Goal: Task Accomplishment & Management: Manage account settings

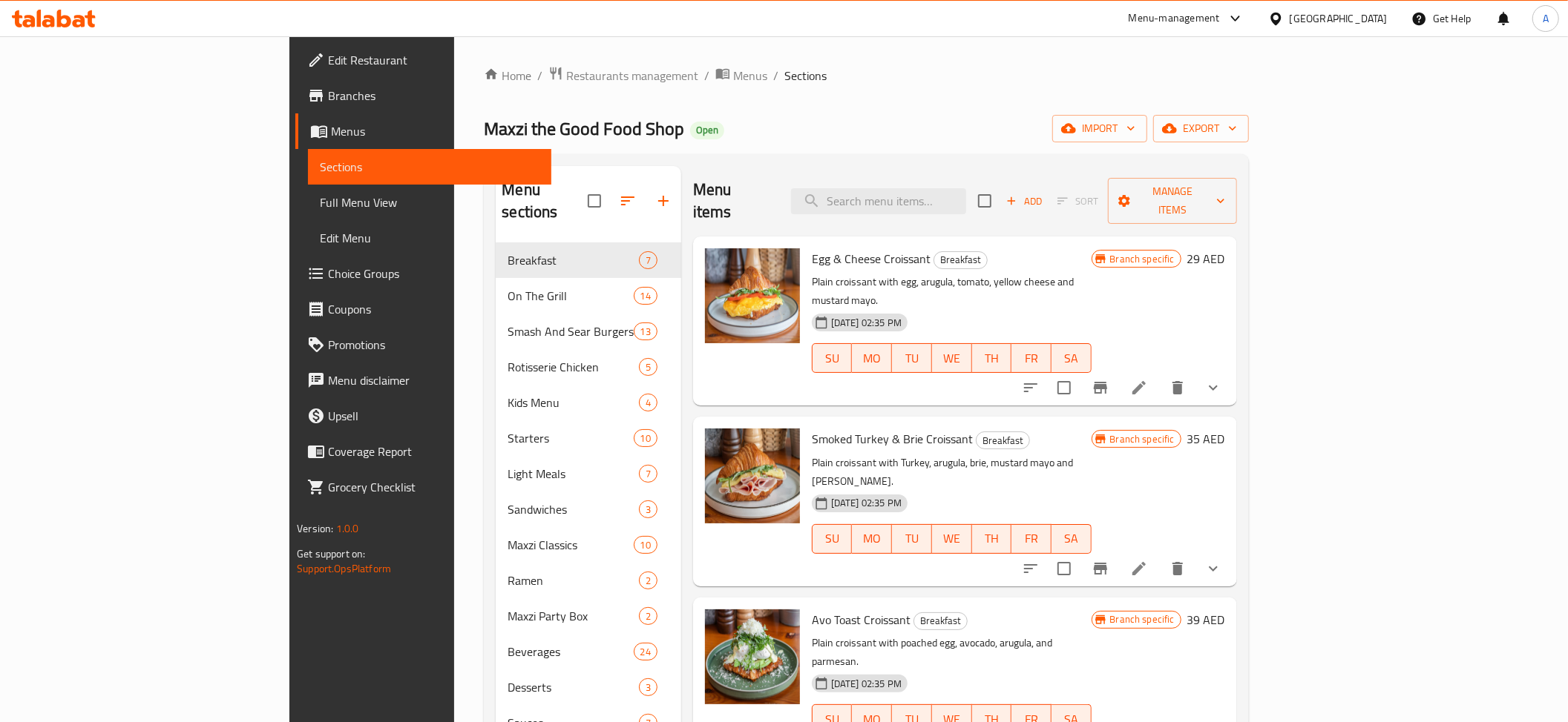
click at [1342, 4] on div "United Arab Emirates" at bounding box center [1328, 19] width 143 height 36
click at [1327, 10] on div "United Arab Emirates" at bounding box center [1338, 18] width 98 height 16
click at [1197, 232] on div "Jordan" at bounding box center [1192, 221] width 53 height 34
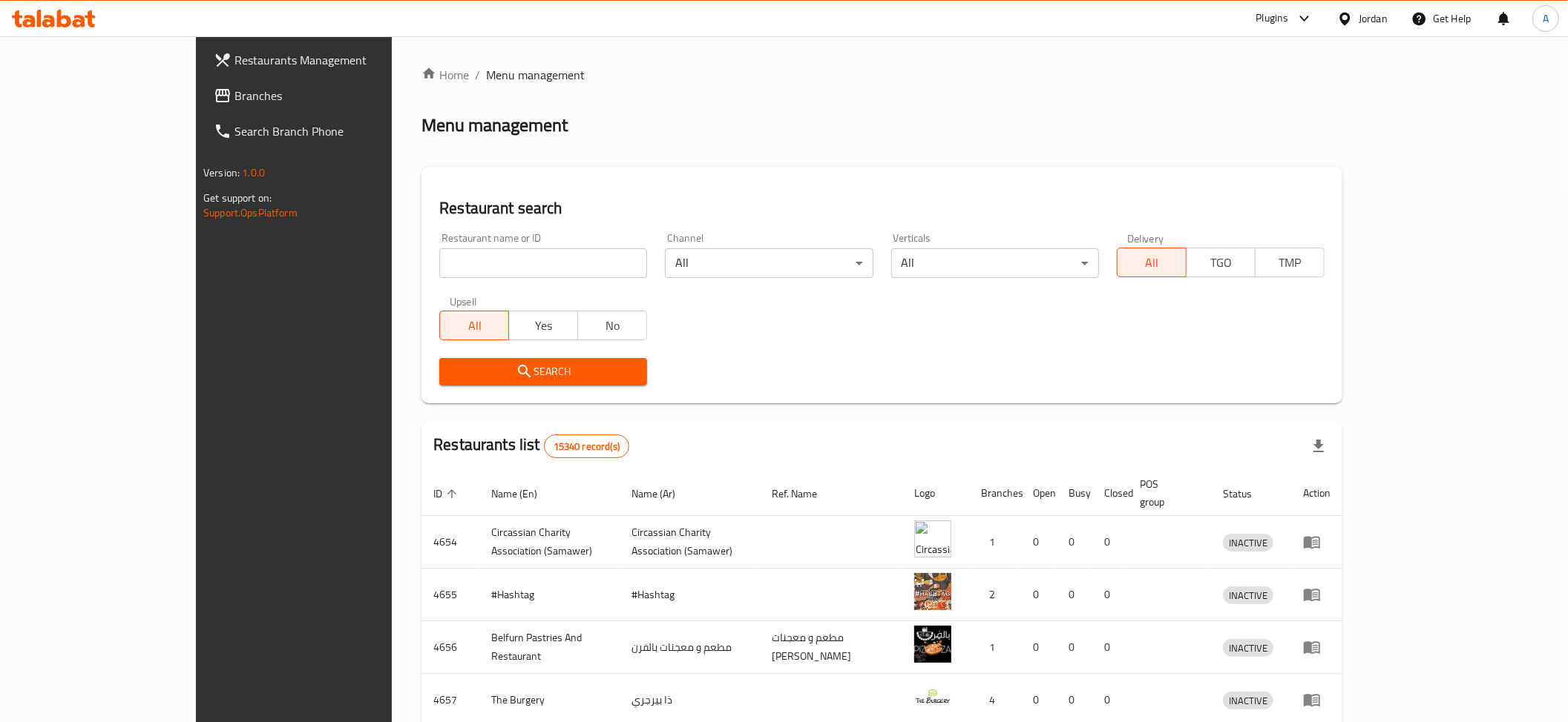
click at [446, 253] on input "search" at bounding box center [543, 264] width 208 height 30
paste input "قهوة البداوي"
type input "قهوة البداوي"
drag, startPoint x: 375, startPoint y: 366, endPoint x: 358, endPoint y: 463, distance: 98.5
click at [451, 369] on span "Search" at bounding box center [542, 372] width 184 height 19
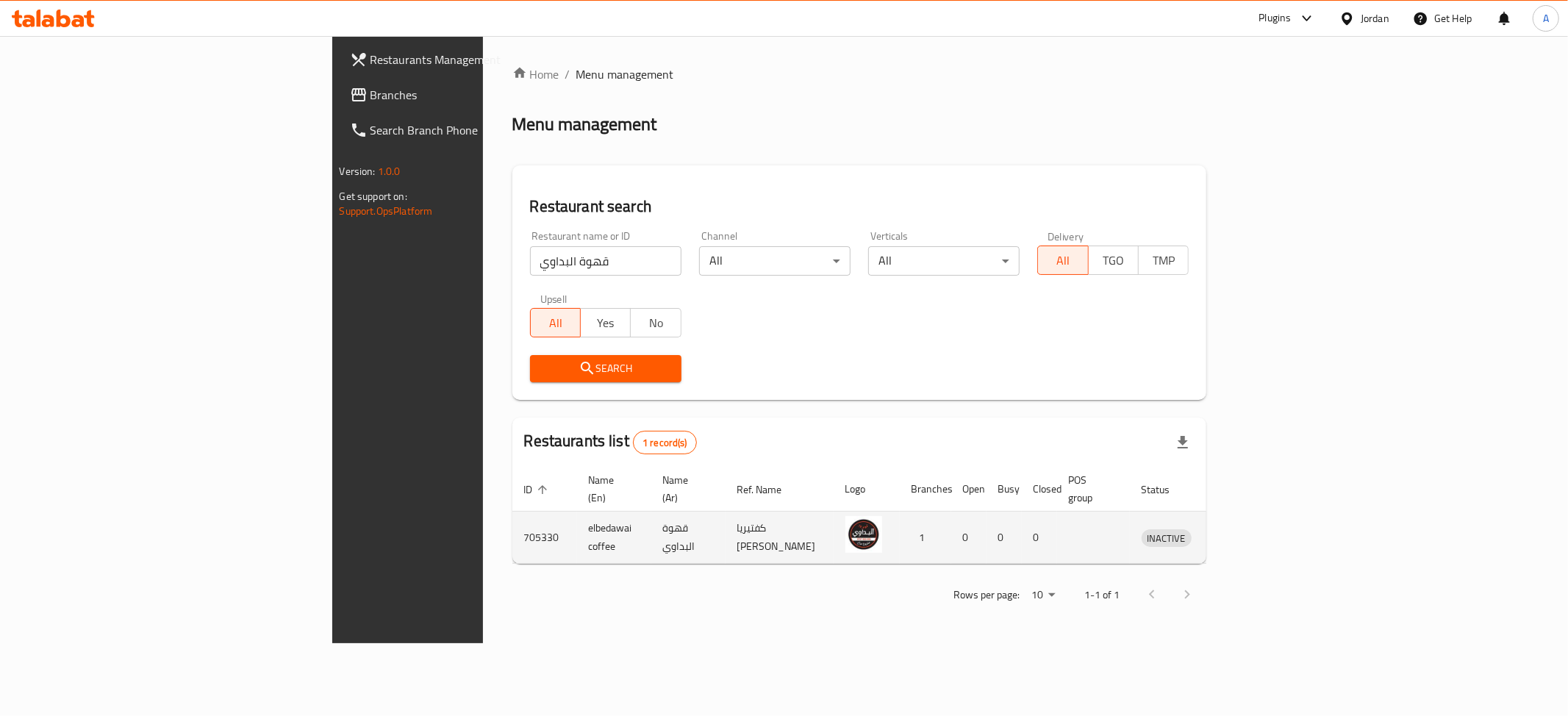
click at [1239, 530] on icon "enhanced table" at bounding box center [1230, 537] width 18 height 18
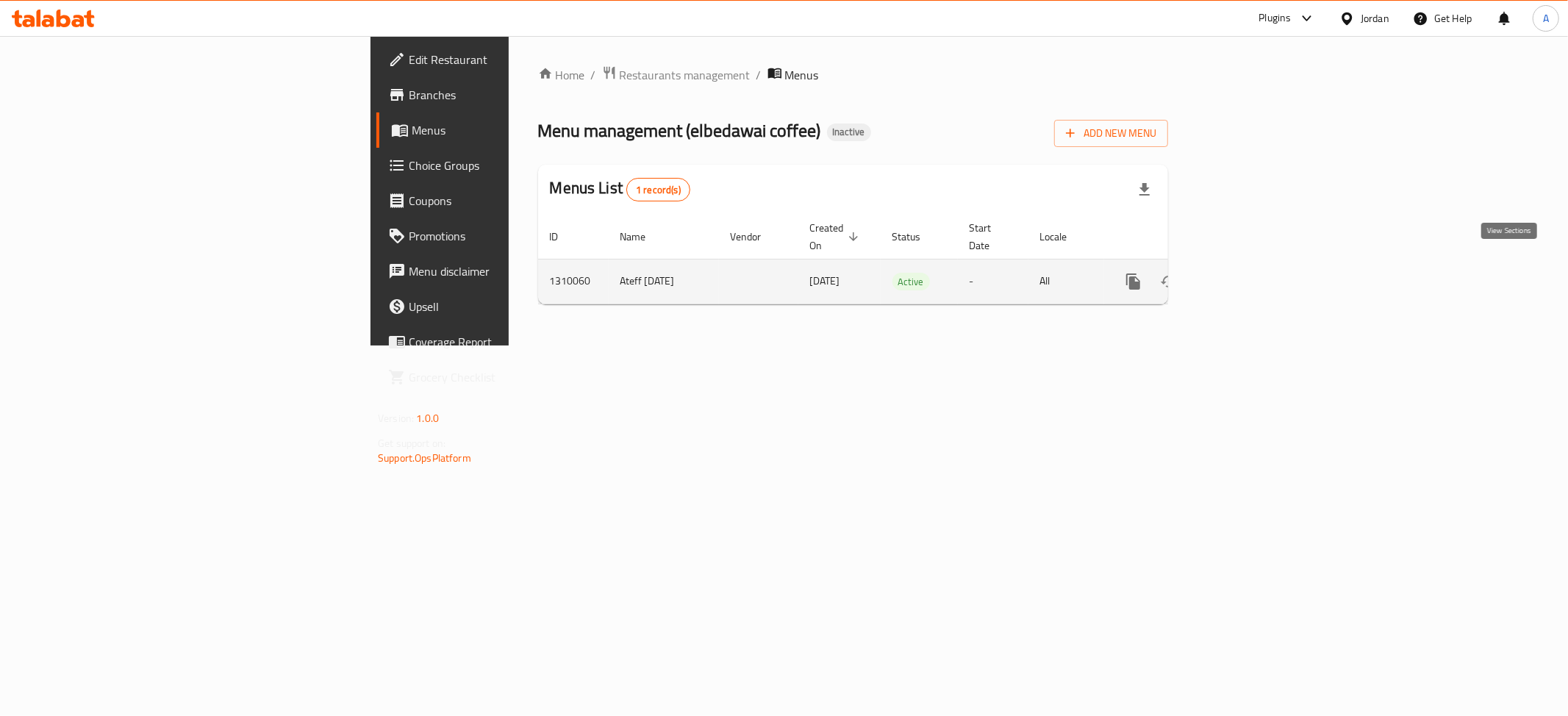
click at [1248, 273] on icon "enhanced table" at bounding box center [1240, 282] width 18 height 18
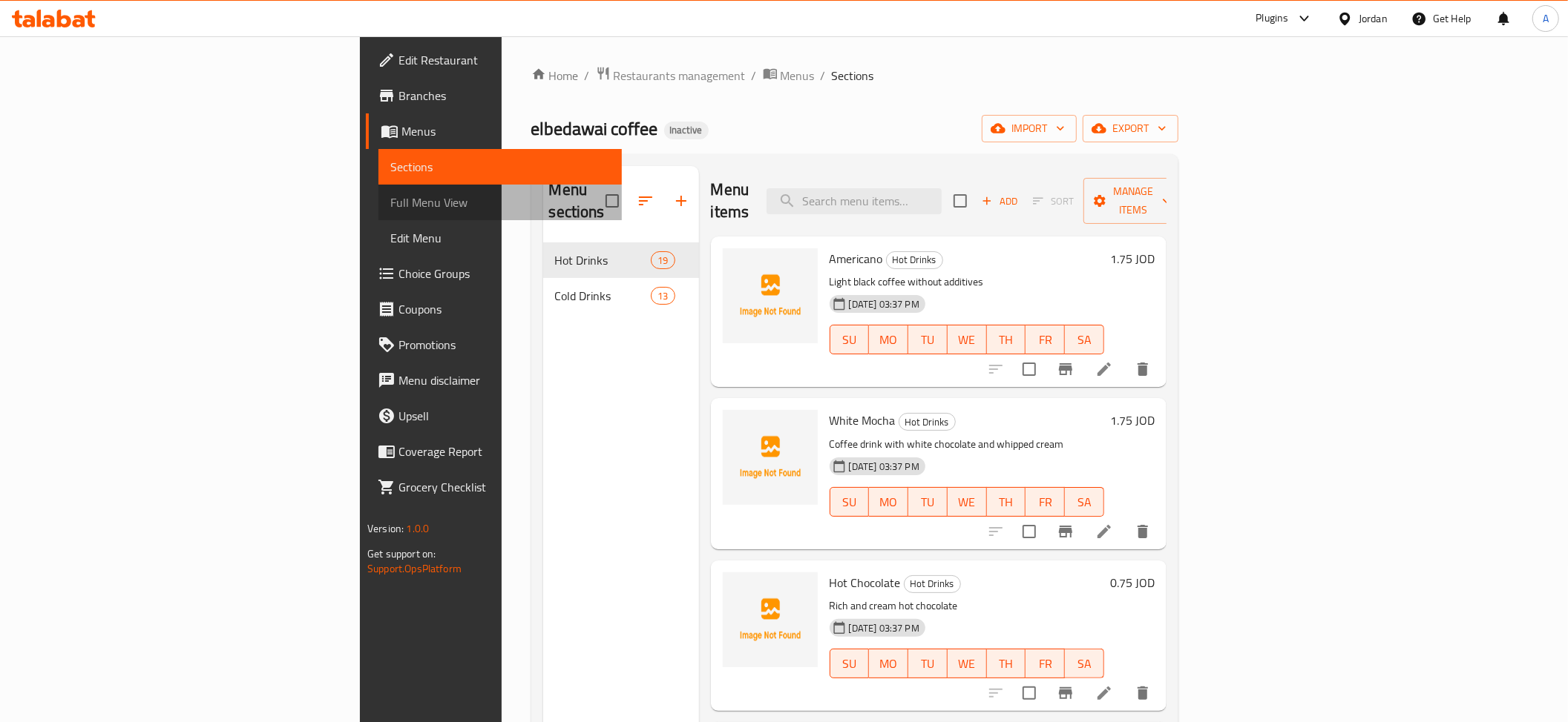
click at [378, 214] on link "Full Menu View" at bounding box center [499, 203] width 244 height 36
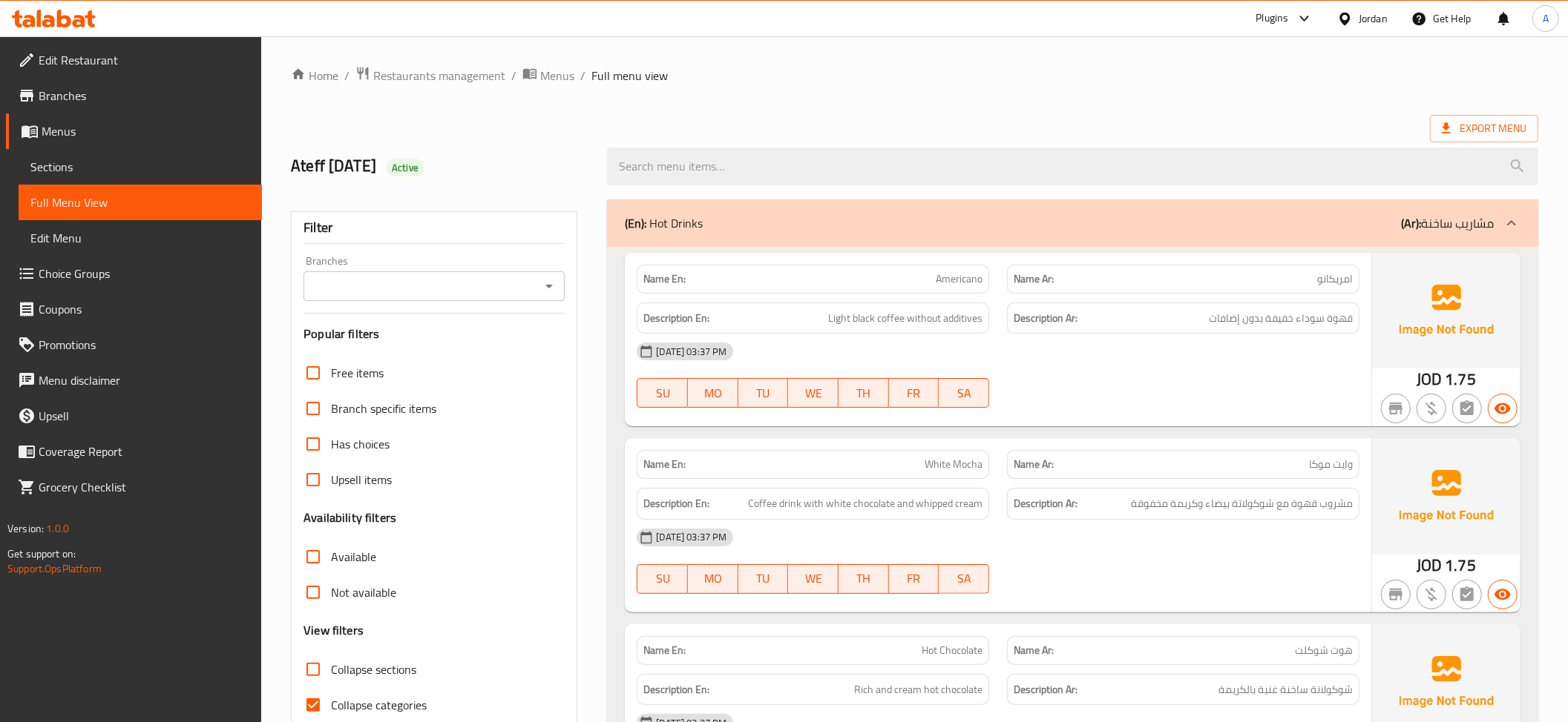
scroll to position [368, 0]
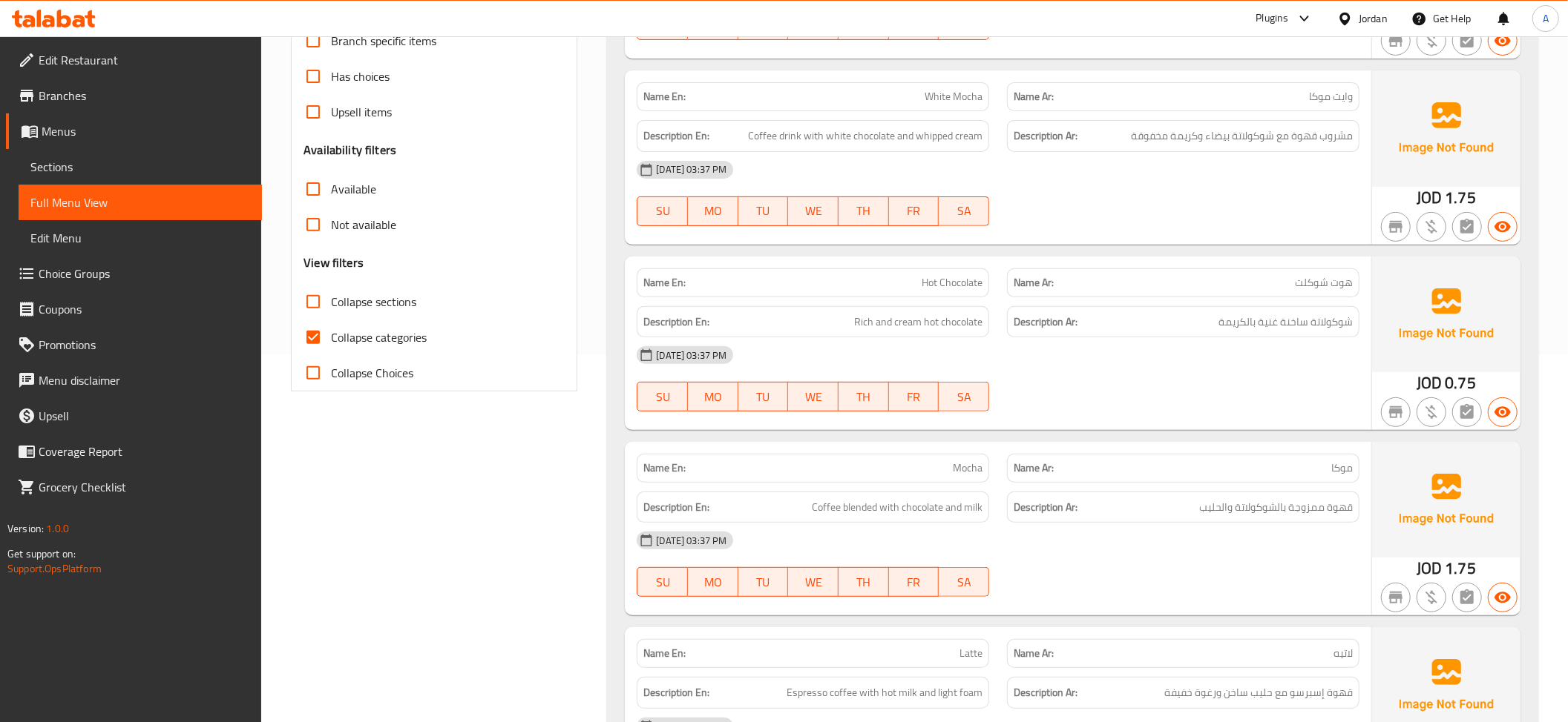
drag, startPoint x: 393, startPoint y: 297, endPoint x: 375, endPoint y: 325, distance: 33.3
click at [393, 298] on span "Collapse sections" at bounding box center [374, 302] width 86 height 18
click at [331, 298] on input "Collapse sections" at bounding box center [313, 302] width 36 height 36
checkbox input "true"
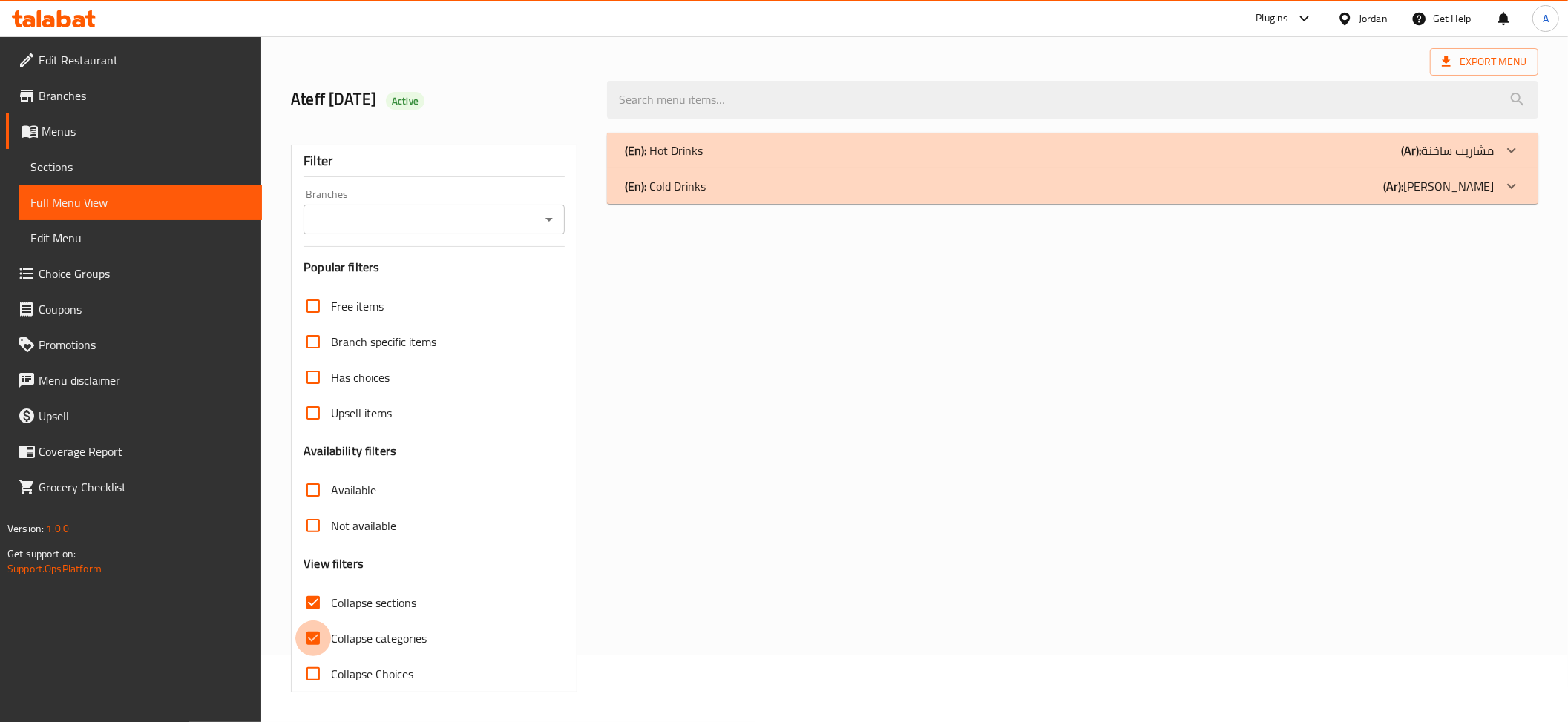
click at [329, 346] on div "Free items Branch specific items Has choices Upsell items Availability filters …" at bounding box center [434, 490] width 262 height 404
click at [355, 643] on span "Collapse categories" at bounding box center [379, 638] width 96 height 18
click at [331, 643] on input "Collapse categories" at bounding box center [313, 638] width 36 height 36
checkbox input "false"
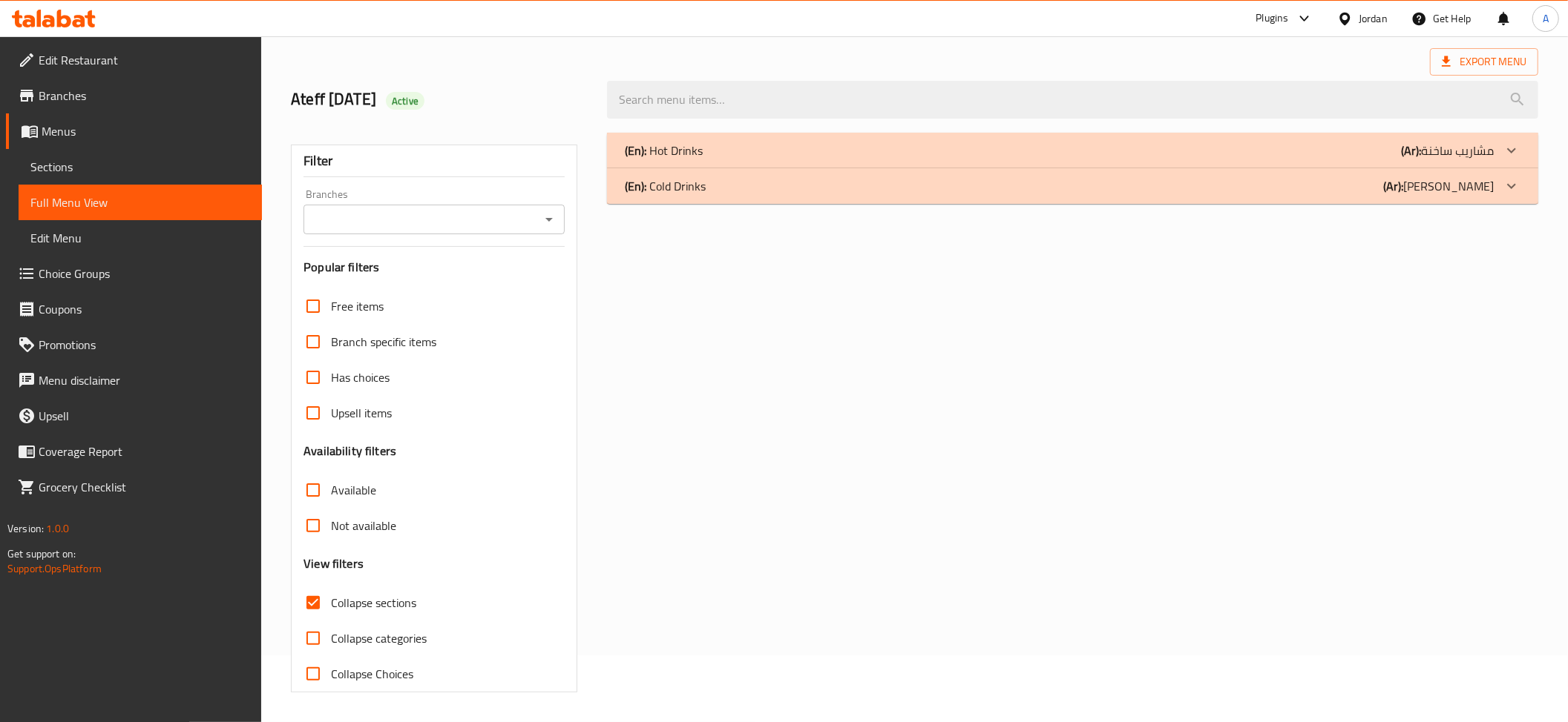
click at [731, 143] on div "(En): Hot Drinks (Ar): مشاريب ساخنة" at bounding box center [1059, 150] width 869 height 18
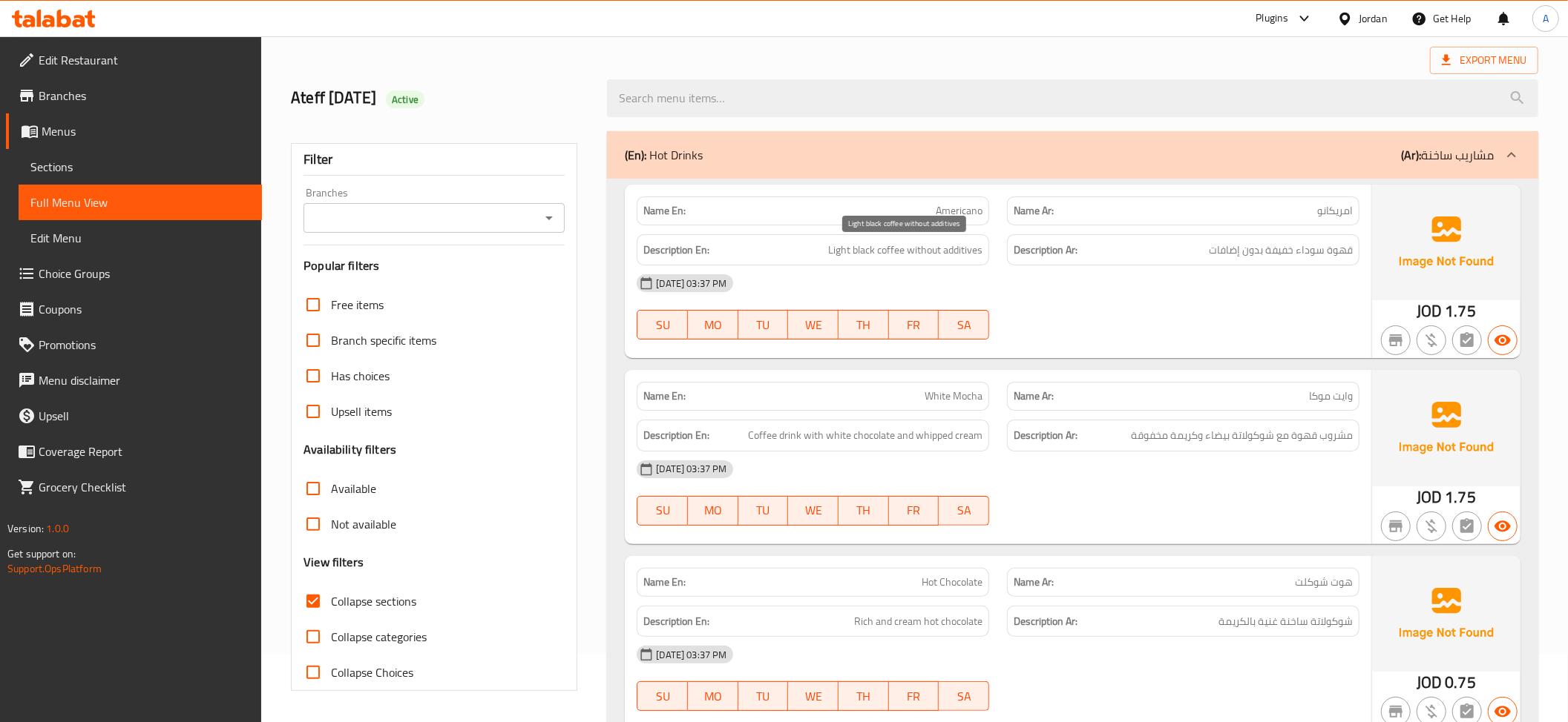
click at [947, 250] on span "Light black coffee without additives" at bounding box center [904, 250] width 154 height 19
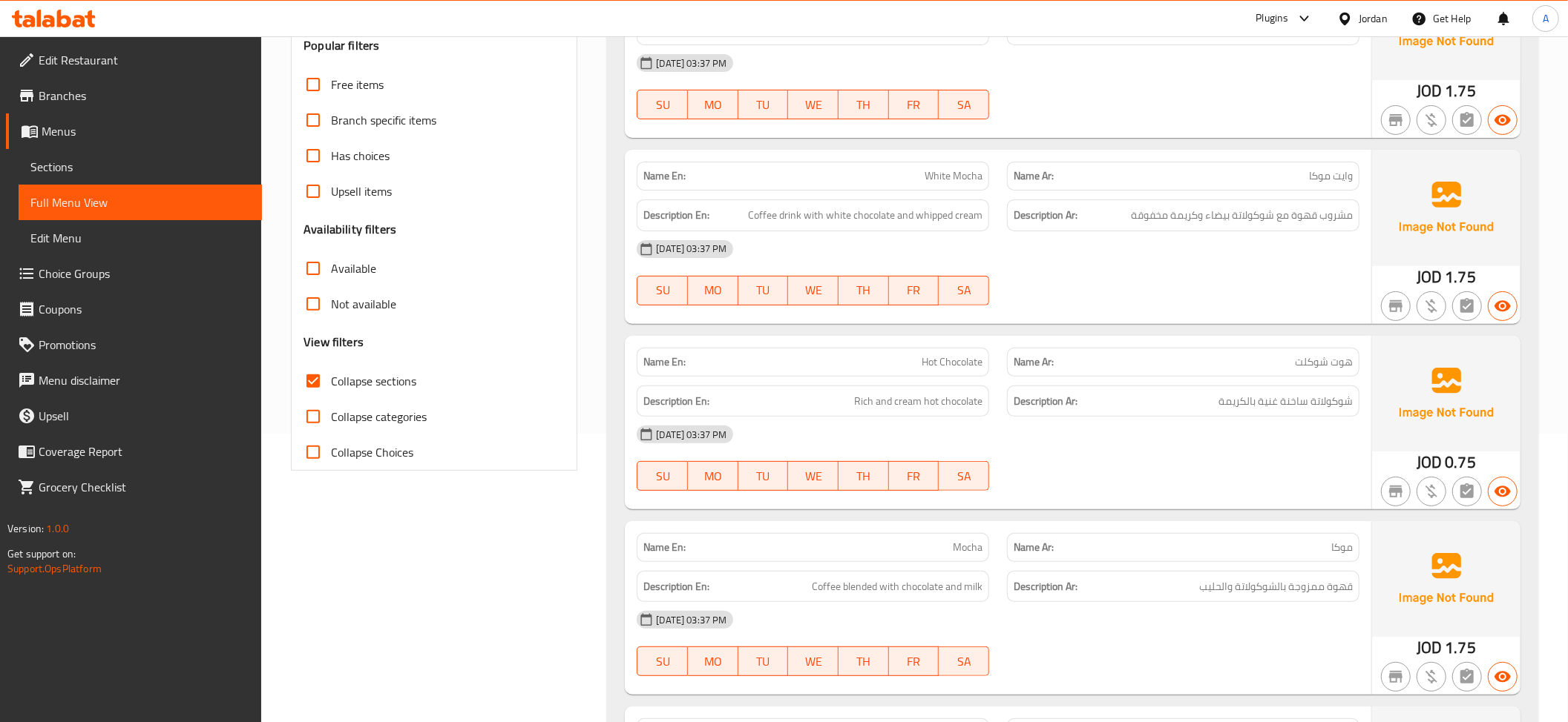
scroll to position [301, 0]
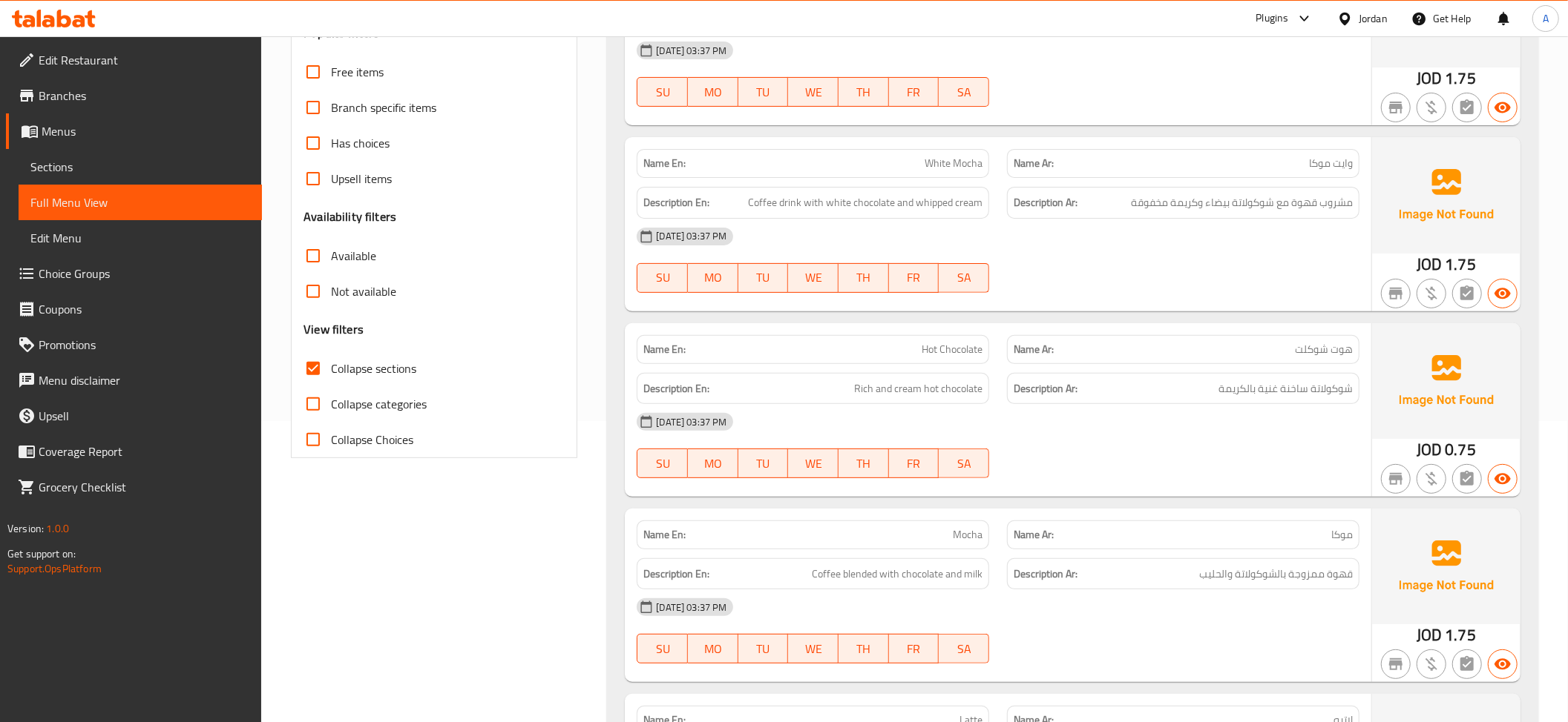
click at [909, 163] on p "Name En: White Mocha" at bounding box center [813, 164] width 339 height 16
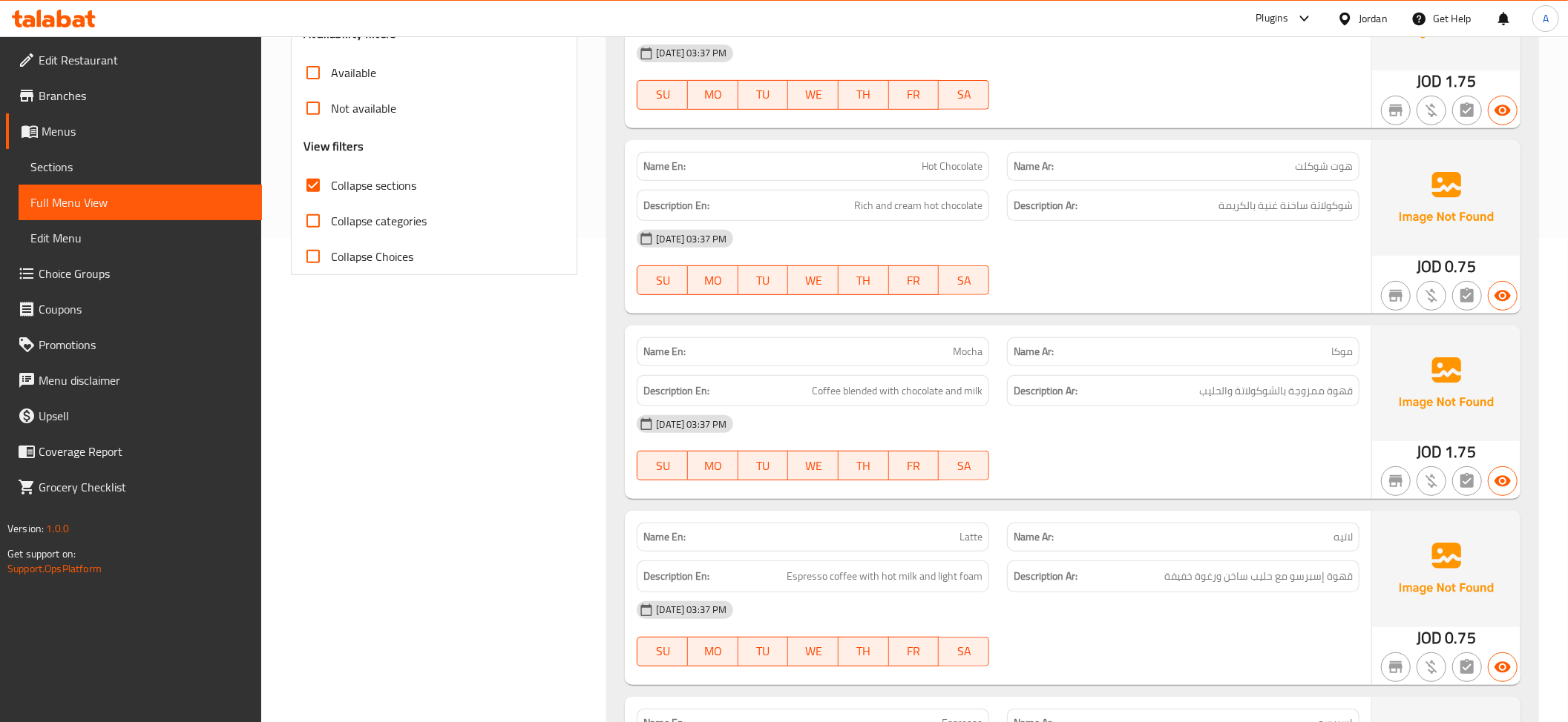
click at [930, 142] on div "Name En: Hot Chocolate Name Ar: هوت شوكلت Description En: Rich and cream hot ch…" at bounding box center [998, 227] width 746 height 174
click at [899, 209] on span "Rich and cream hot chocolate" at bounding box center [917, 206] width 128 height 19
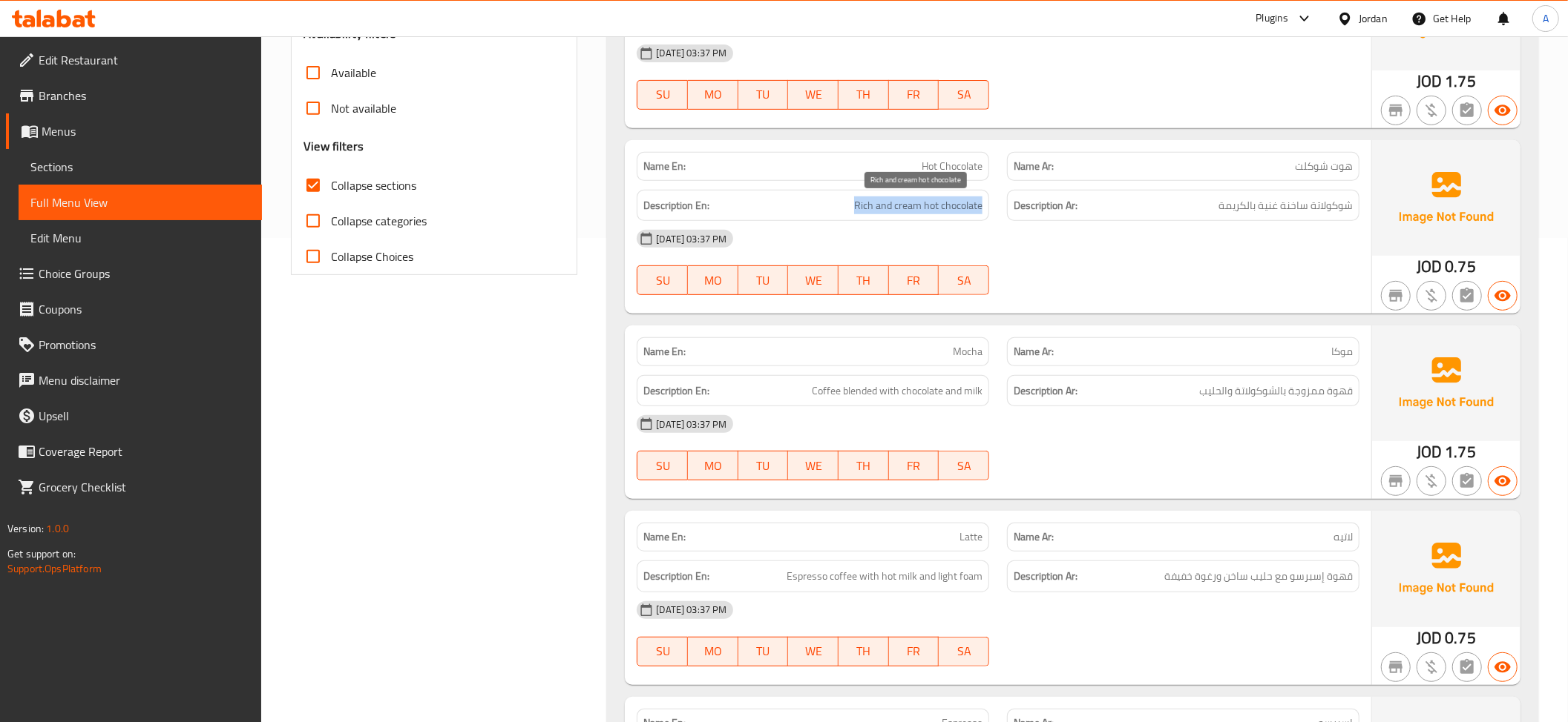
click at [899, 209] on span "Rich and cream hot chocolate" at bounding box center [917, 206] width 128 height 19
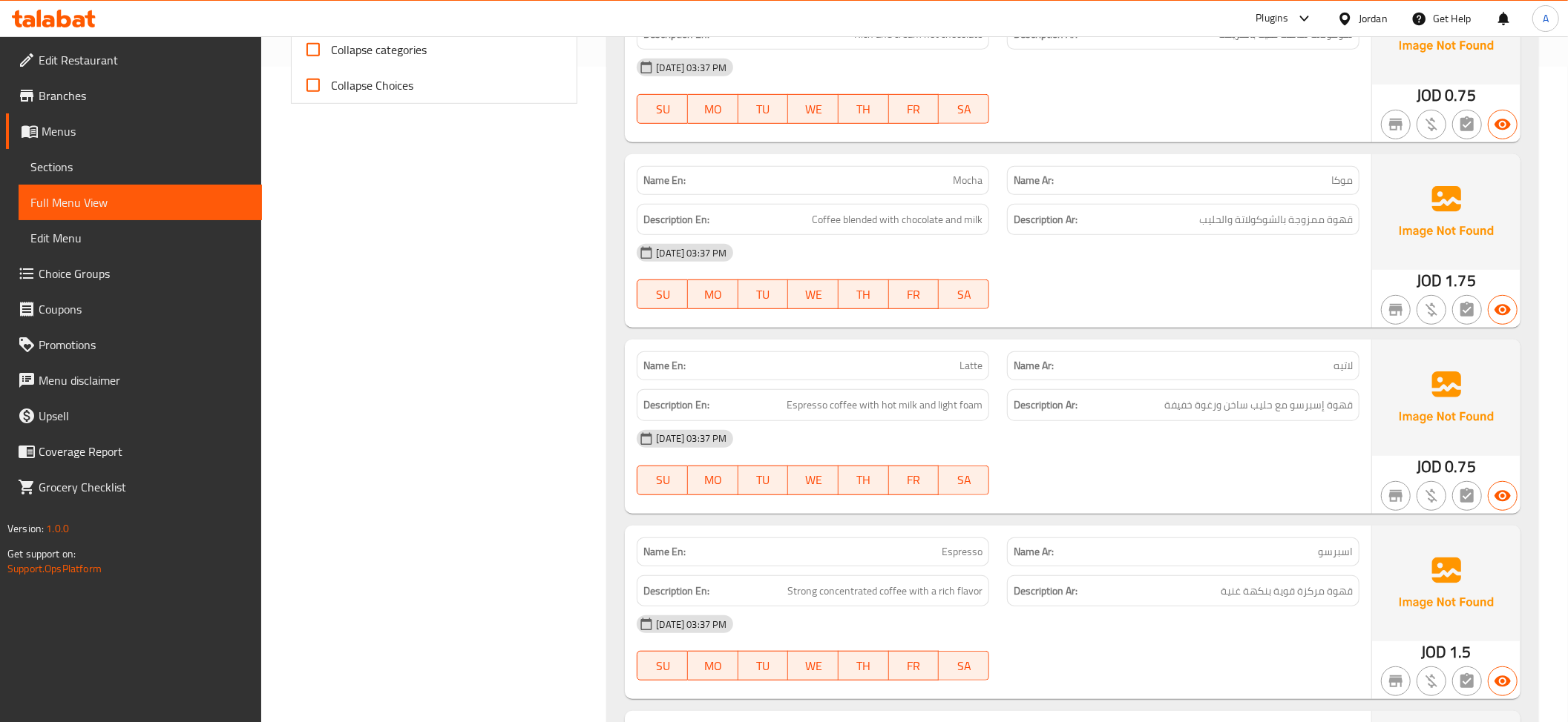
scroll to position [712, 0]
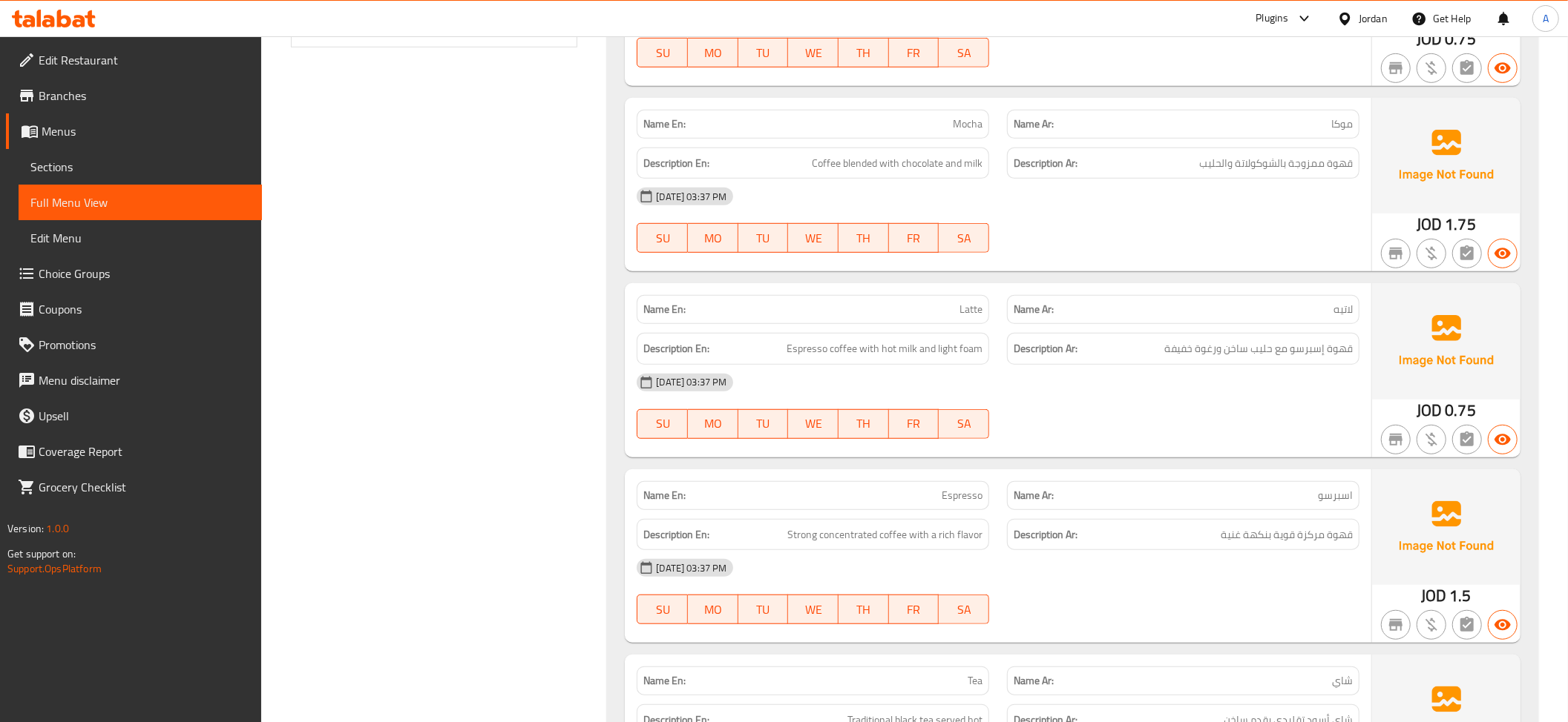
click at [978, 151] on div "Description En: Coffee blended with chocolate and milk" at bounding box center [813, 163] width 352 height 32
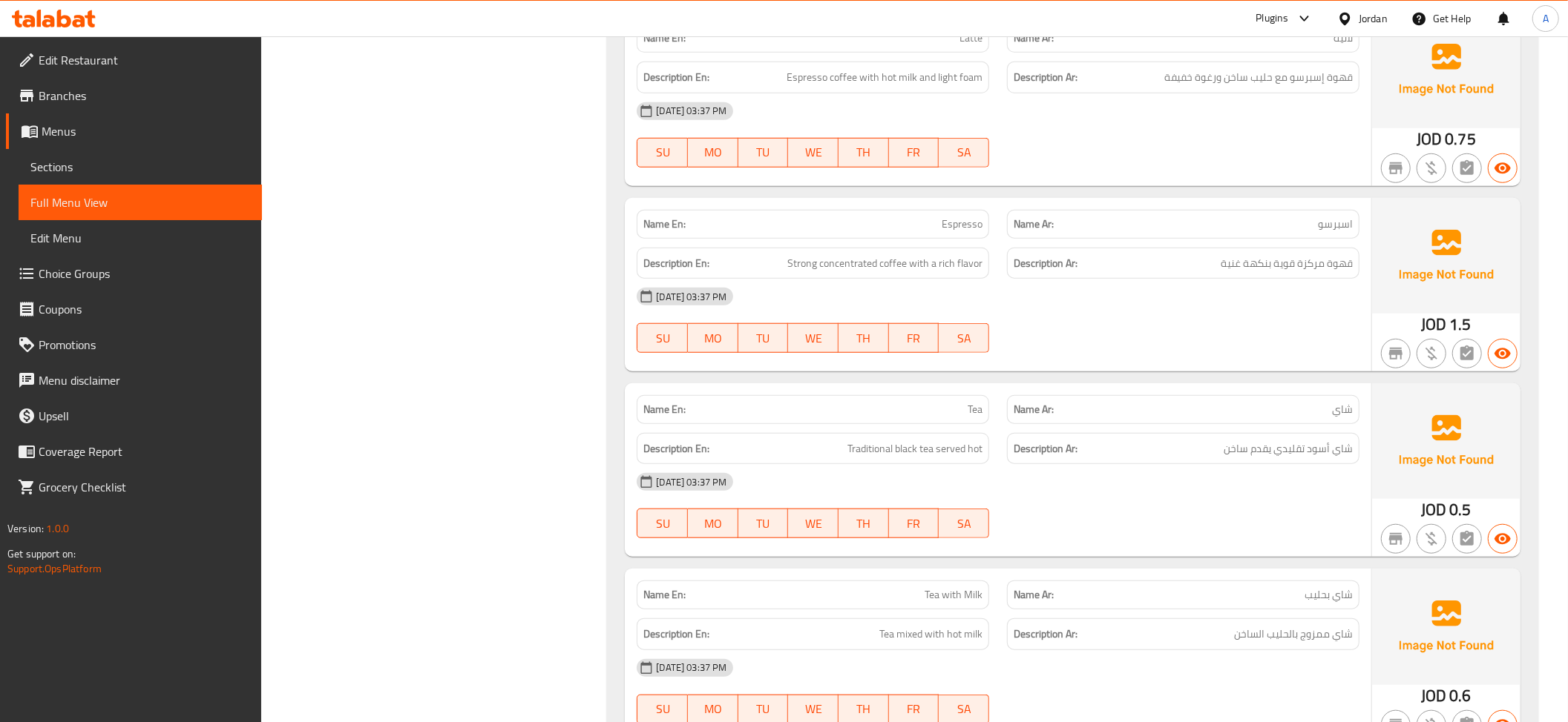
scroll to position [1053, 0]
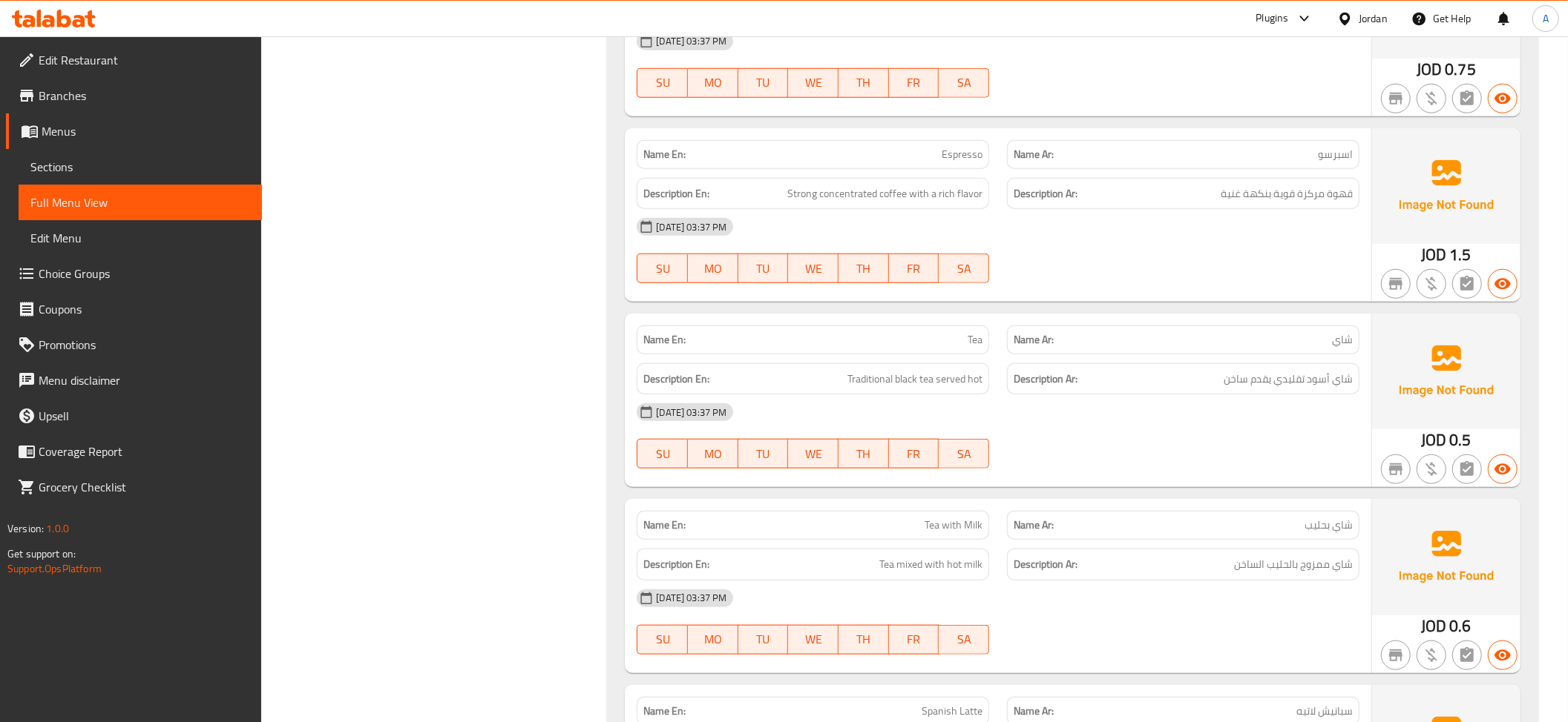
click at [918, 200] on span "Strong concentrated coffee with a rich flavor" at bounding box center [884, 194] width 195 height 19
click at [839, 375] on h6 "Description En: Traditional black tea served hot" at bounding box center [813, 379] width 339 height 19
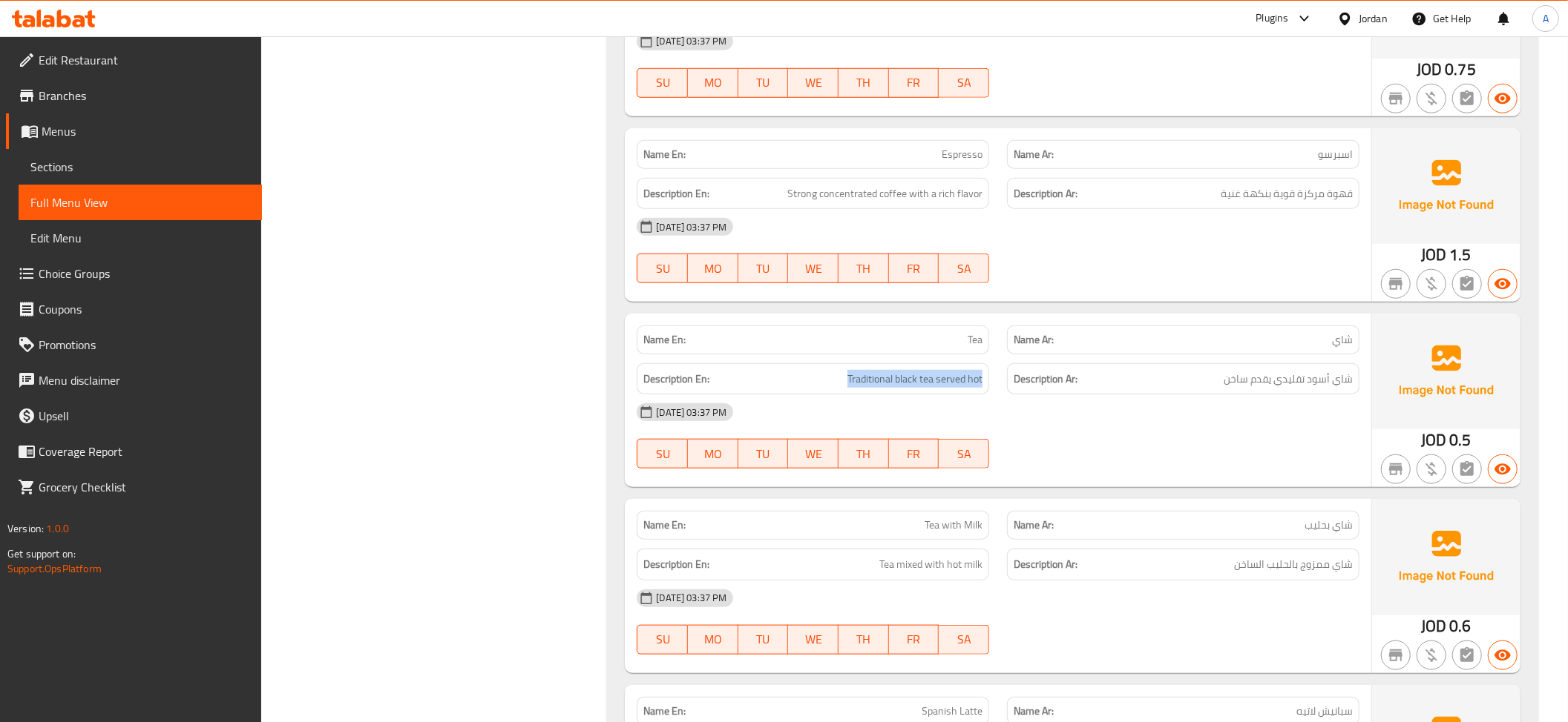
click at [839, 375] on h6 "Description En: Traditional black tea served hot" at bounding box center [813, 379] width 339 height 19
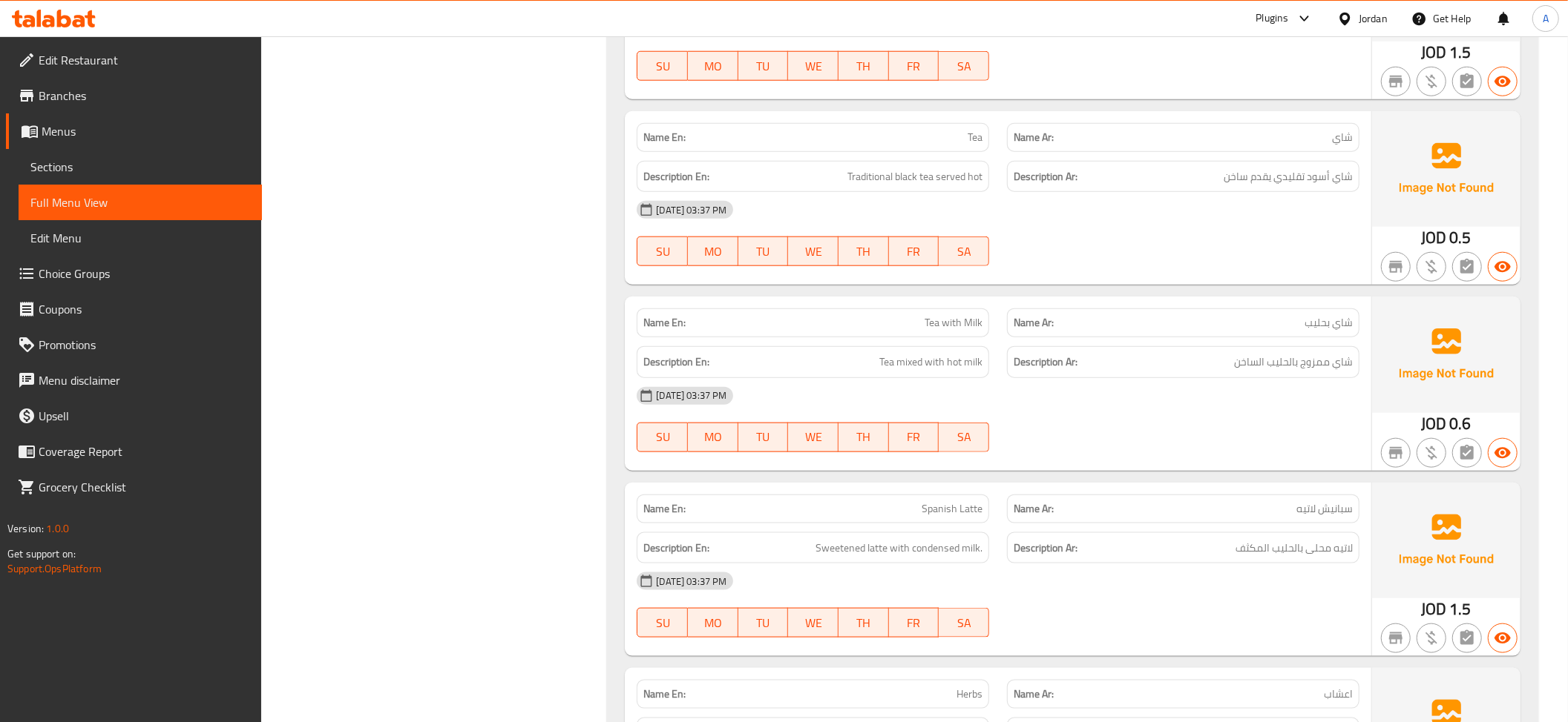
scroll to position [1401, 0]
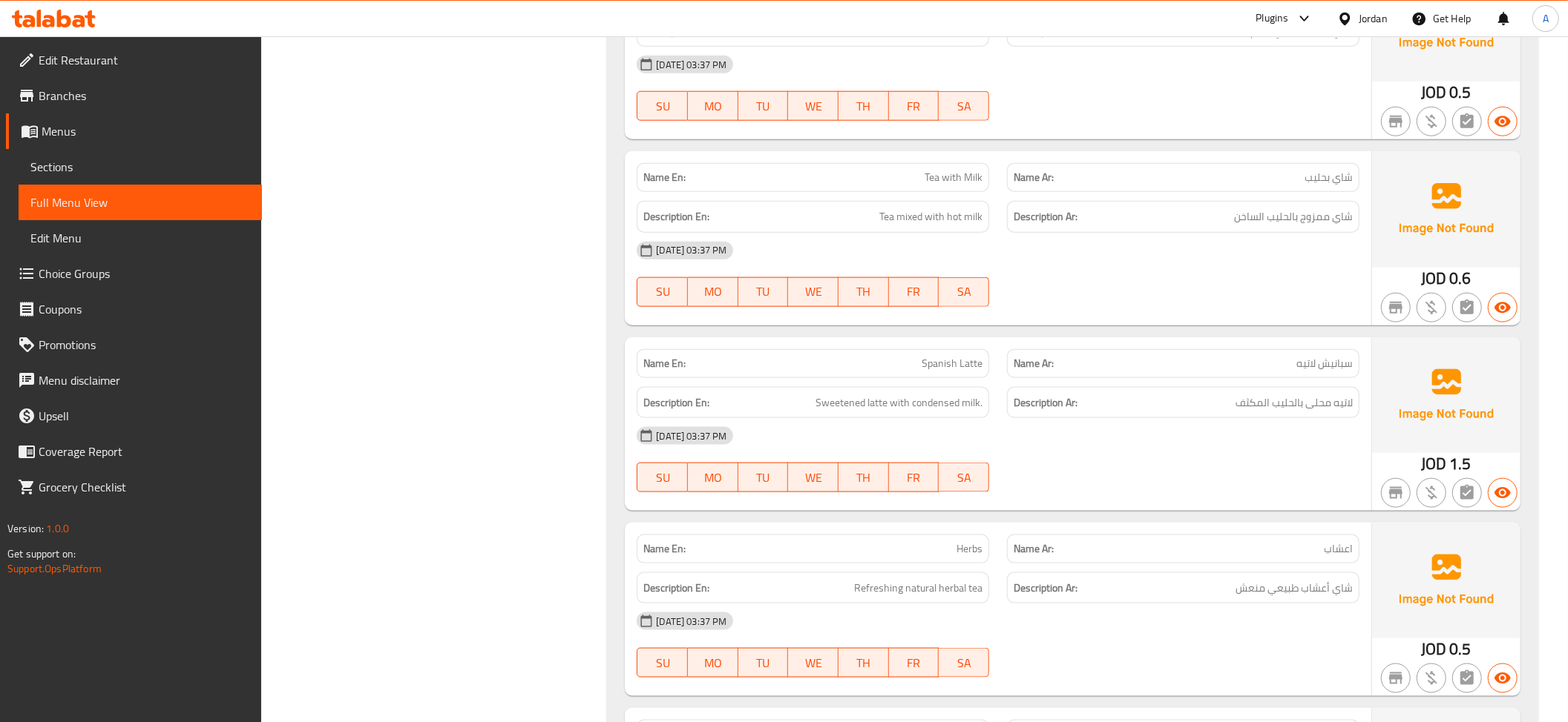
click at [874, 196] on div "Description En: Tea mixed with hot milk" at bounding box center [813, 217] width 370 height 50
click at [956, 171] on span "Tea with Milk" at bounding box center [953, 178] width 58 height 16
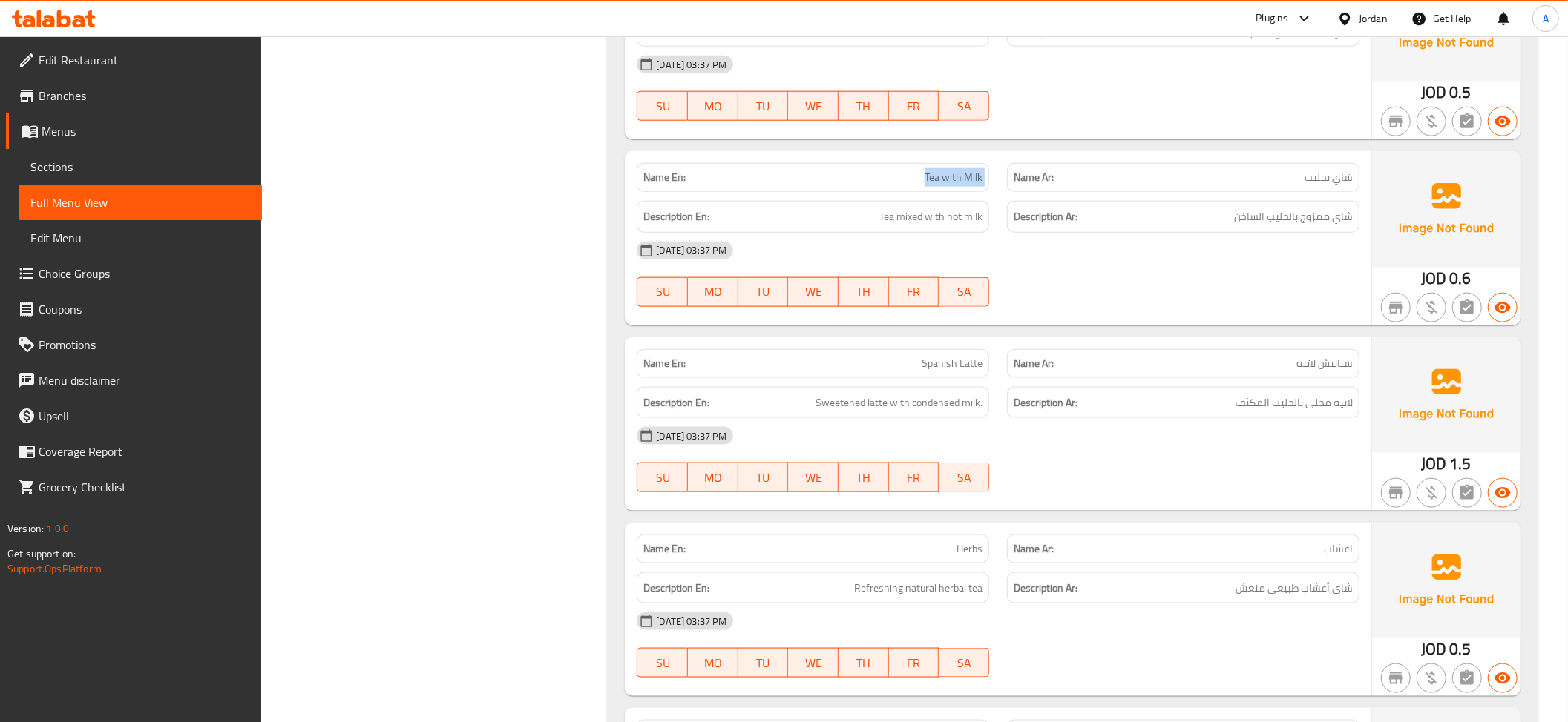
click at [956, 171] on span "Tea with Milk" at bounding box center [953, 178] width 58 height 16
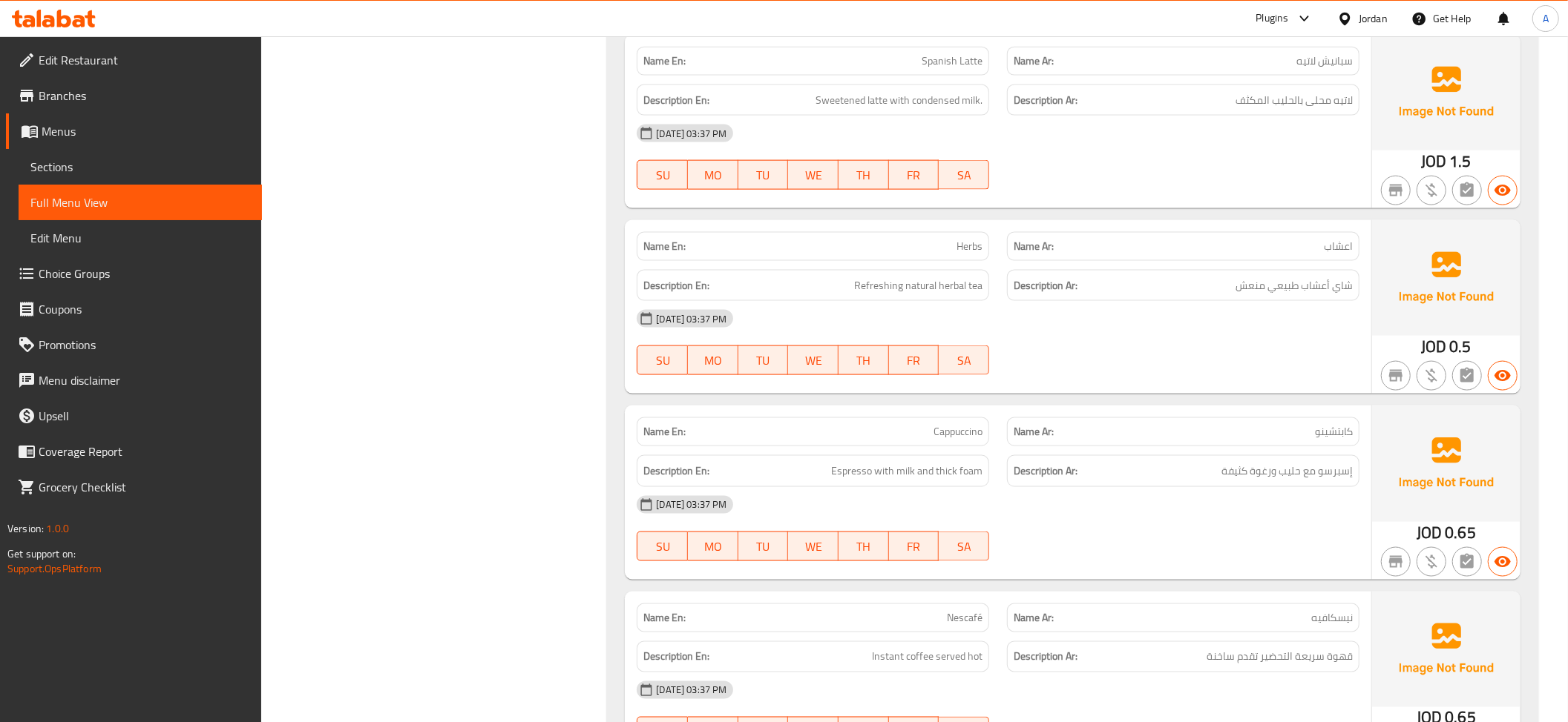
scroll to position [1723, 0]
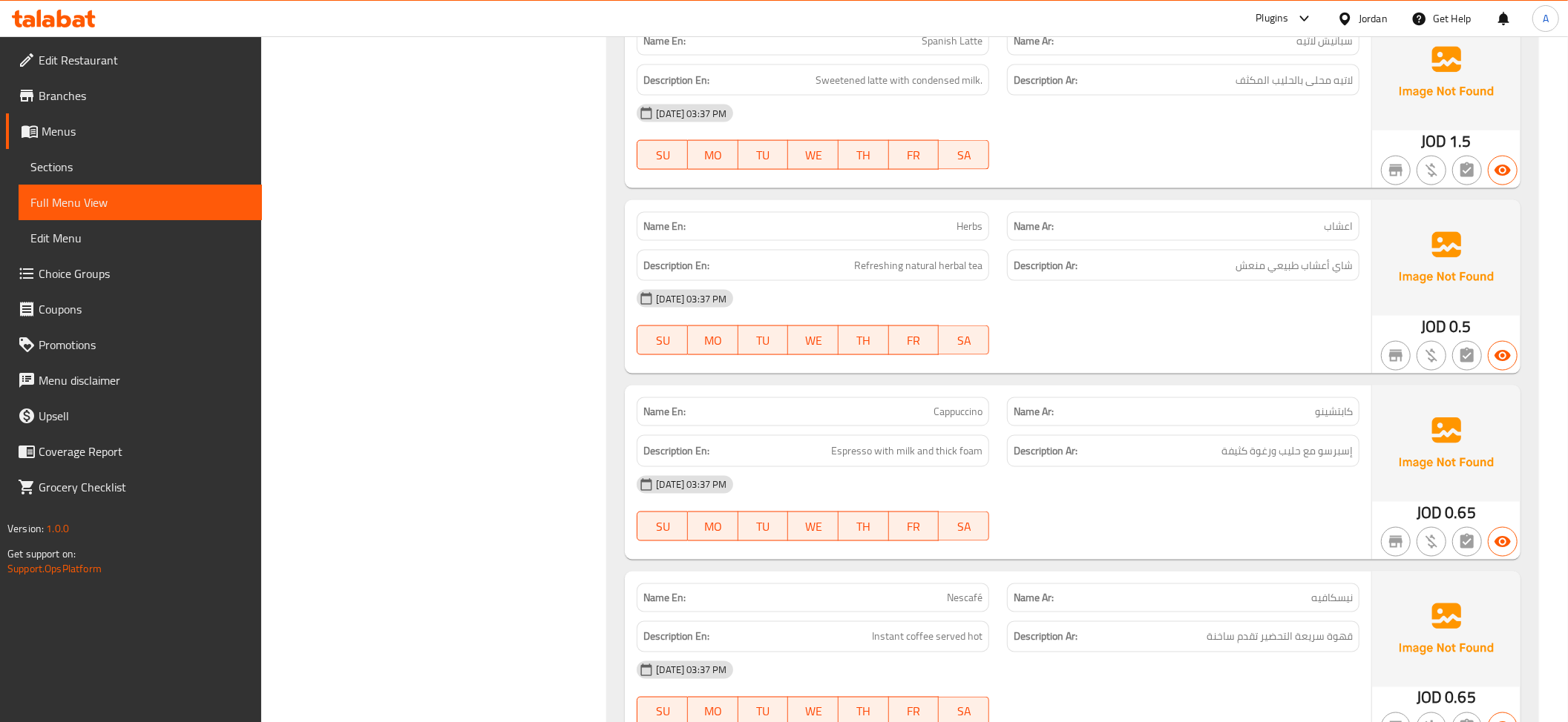
click at [914, 257] on div "Description En: Refreshing natural herbal tea" at bounding box center [813, 266] width 352 height 32
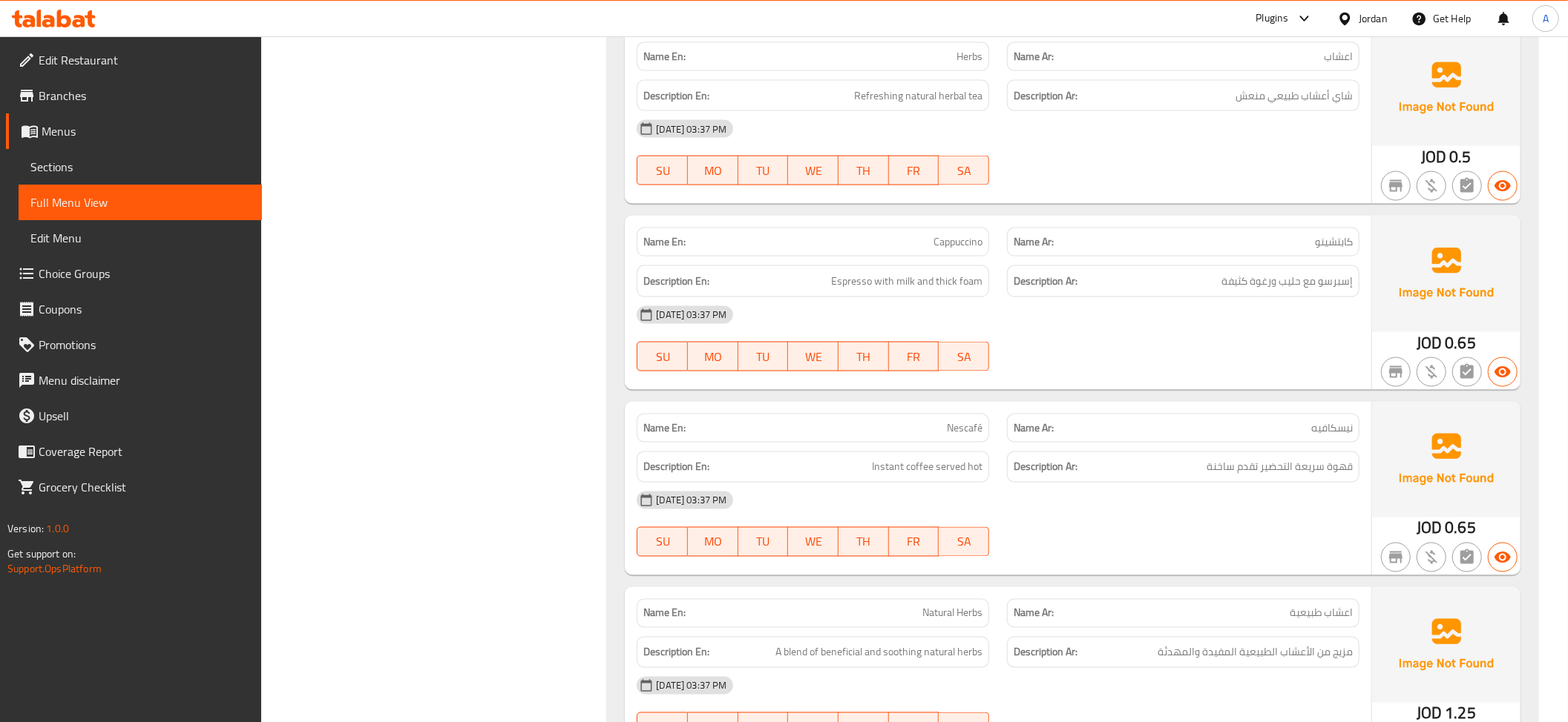
scroll to position [1906, 0]
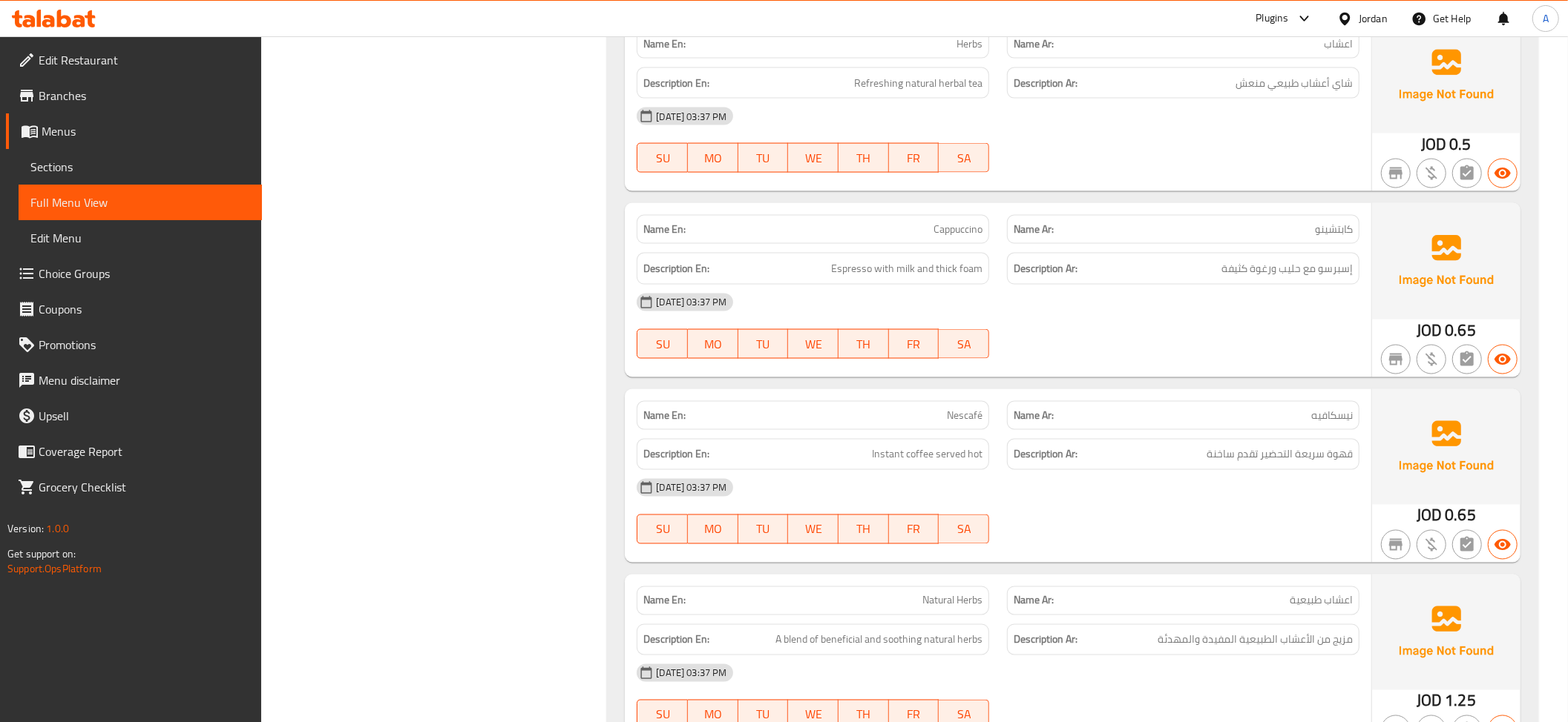
click at [884, 224] on div "Name En: Cappuccino" at bounding box center [813, 229] width 352 height 29
click at [863, 276] on span "Espresso with milk and thick foam" at bounding box center [906, 269] width 151 height 19
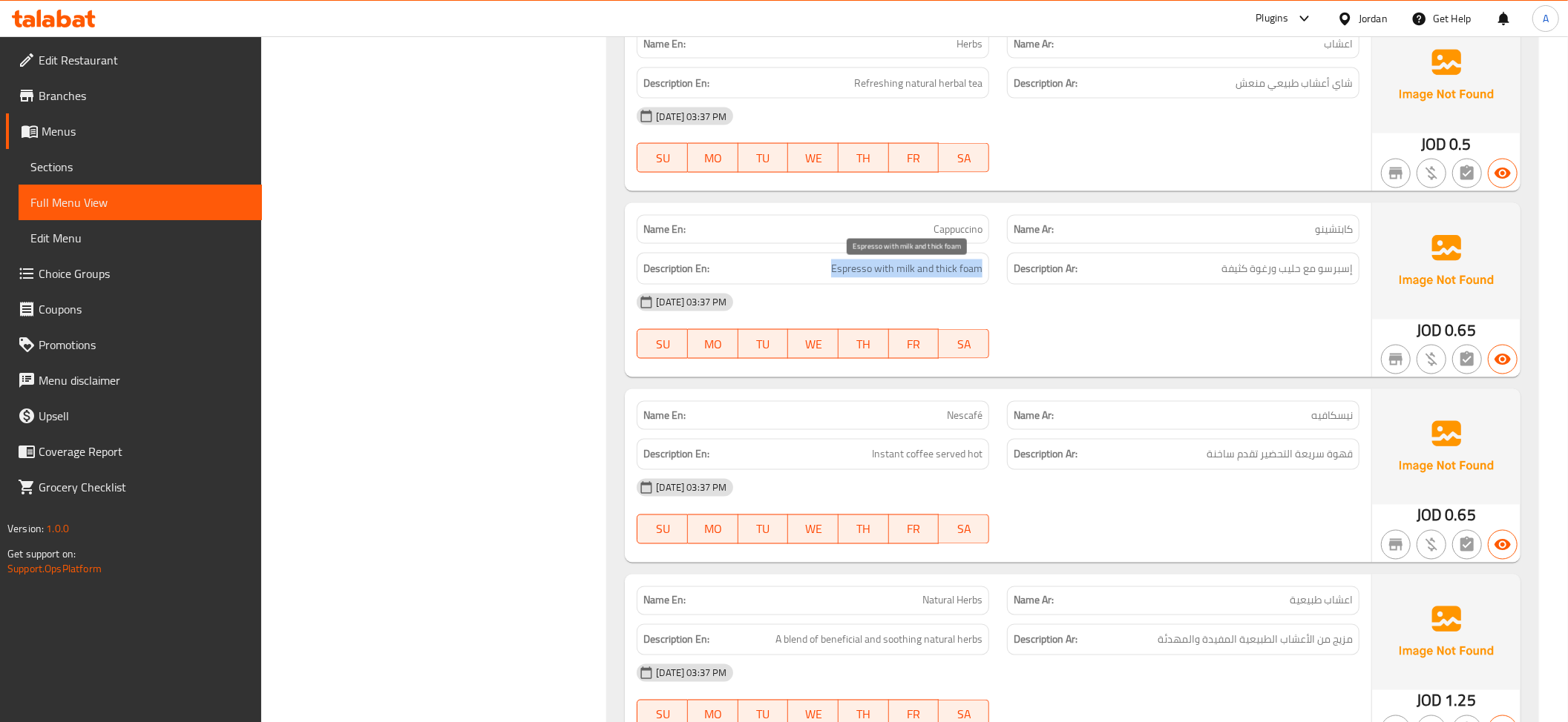
click at [863, 276] on span "Espresso with milk and thick foam" at bounding box center [906, 269] width 151 height 19
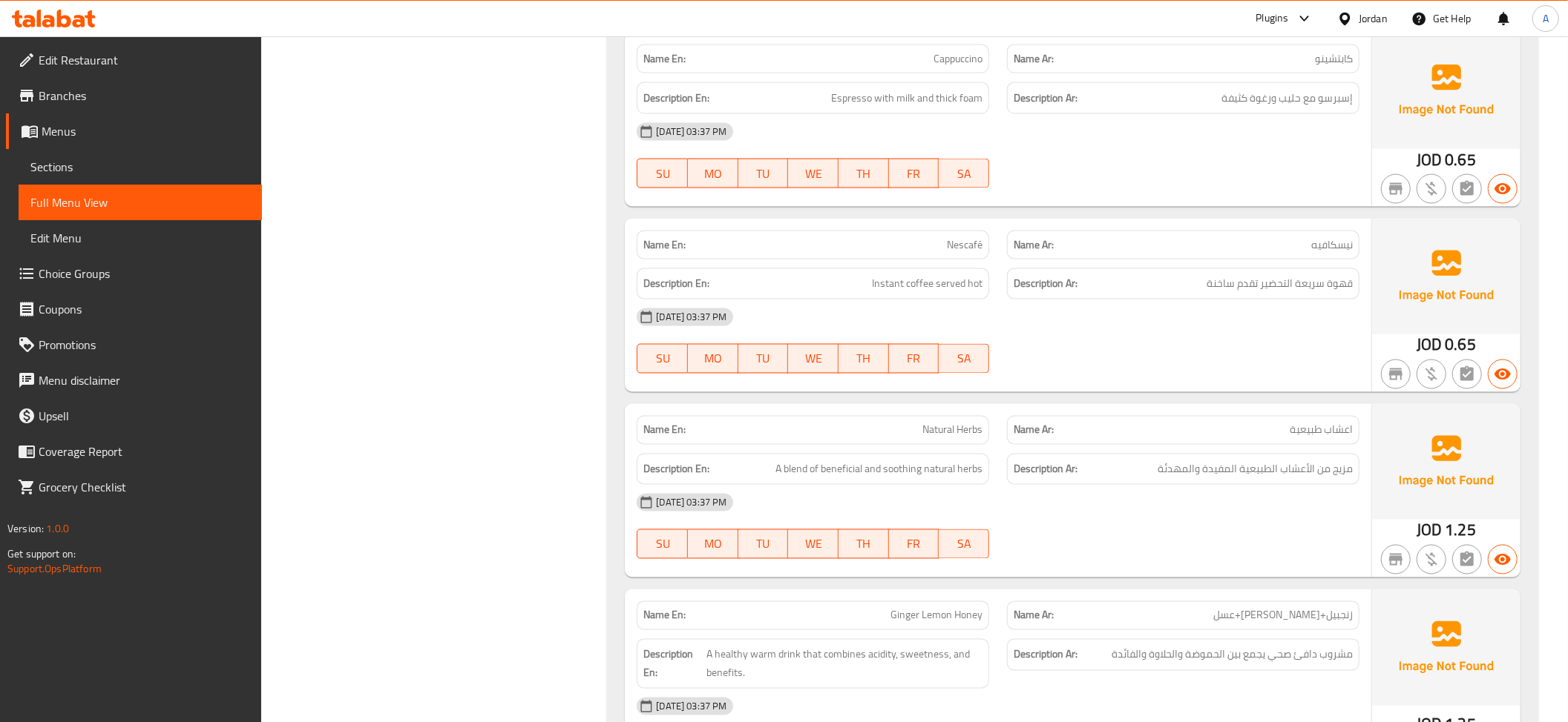
click at [941, 245] on p "Name En: Nescafé" at bounding box center [813, 246] width 339 height 16
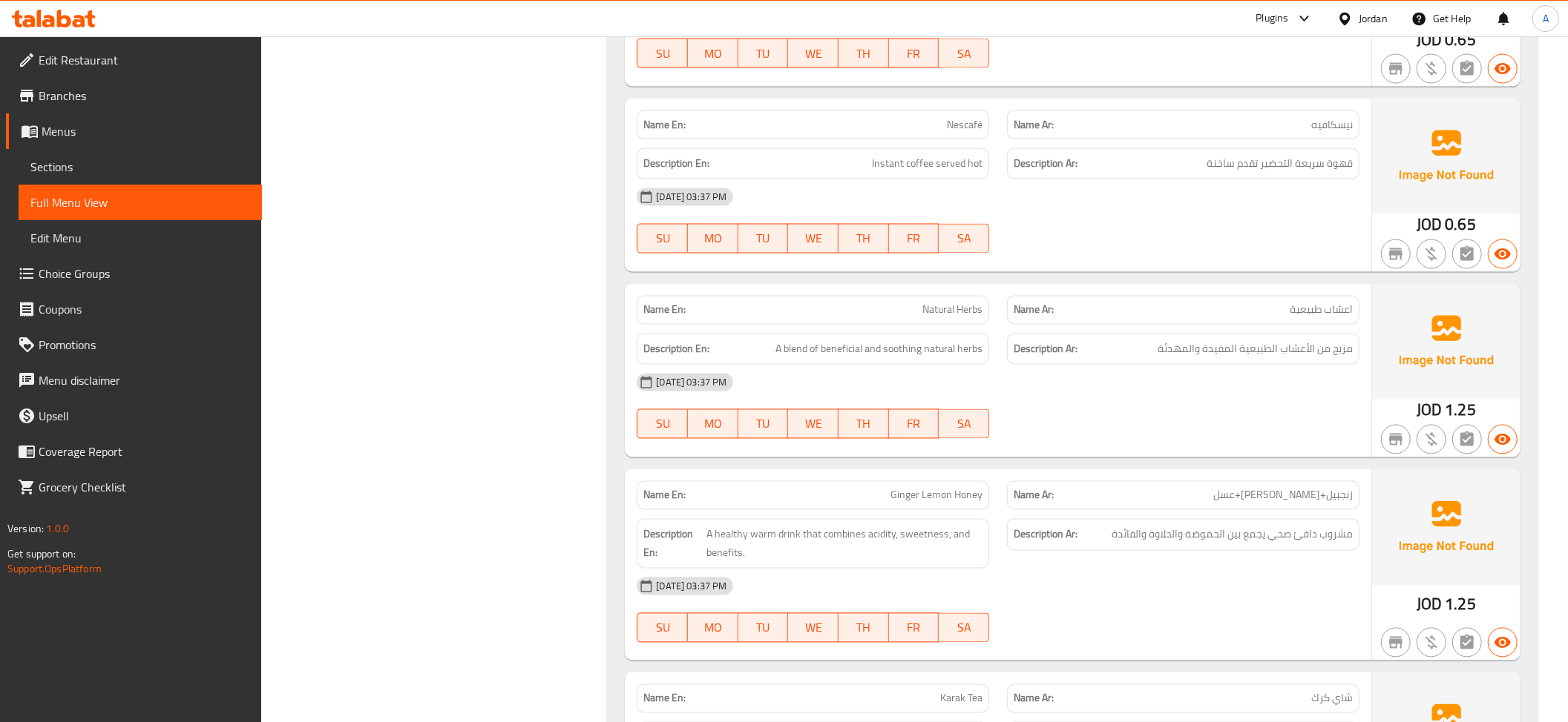
scroll to position [2393, 0]
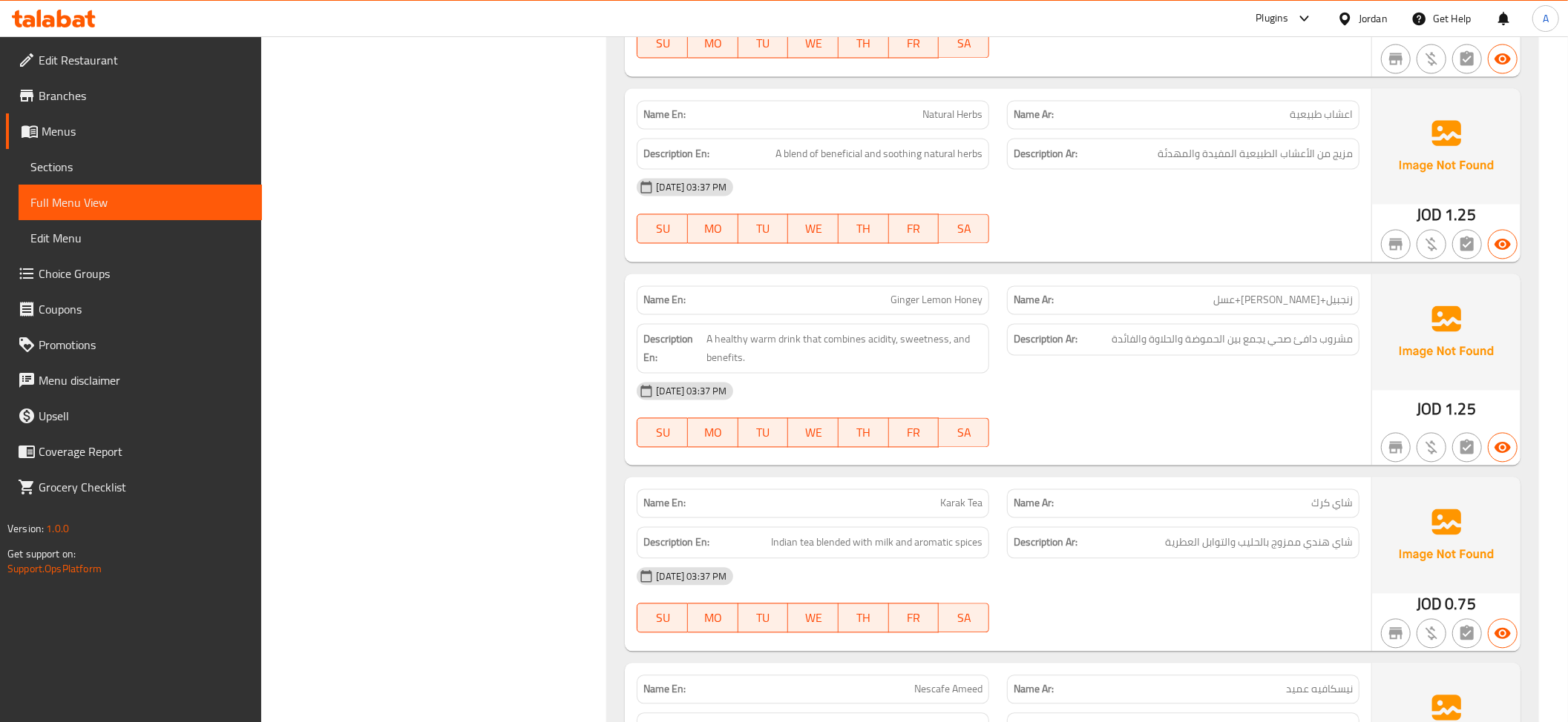
click at [950, 100] on div "Name En: Natural Herbs" at bounding box center [813, 114] width 370 height 47
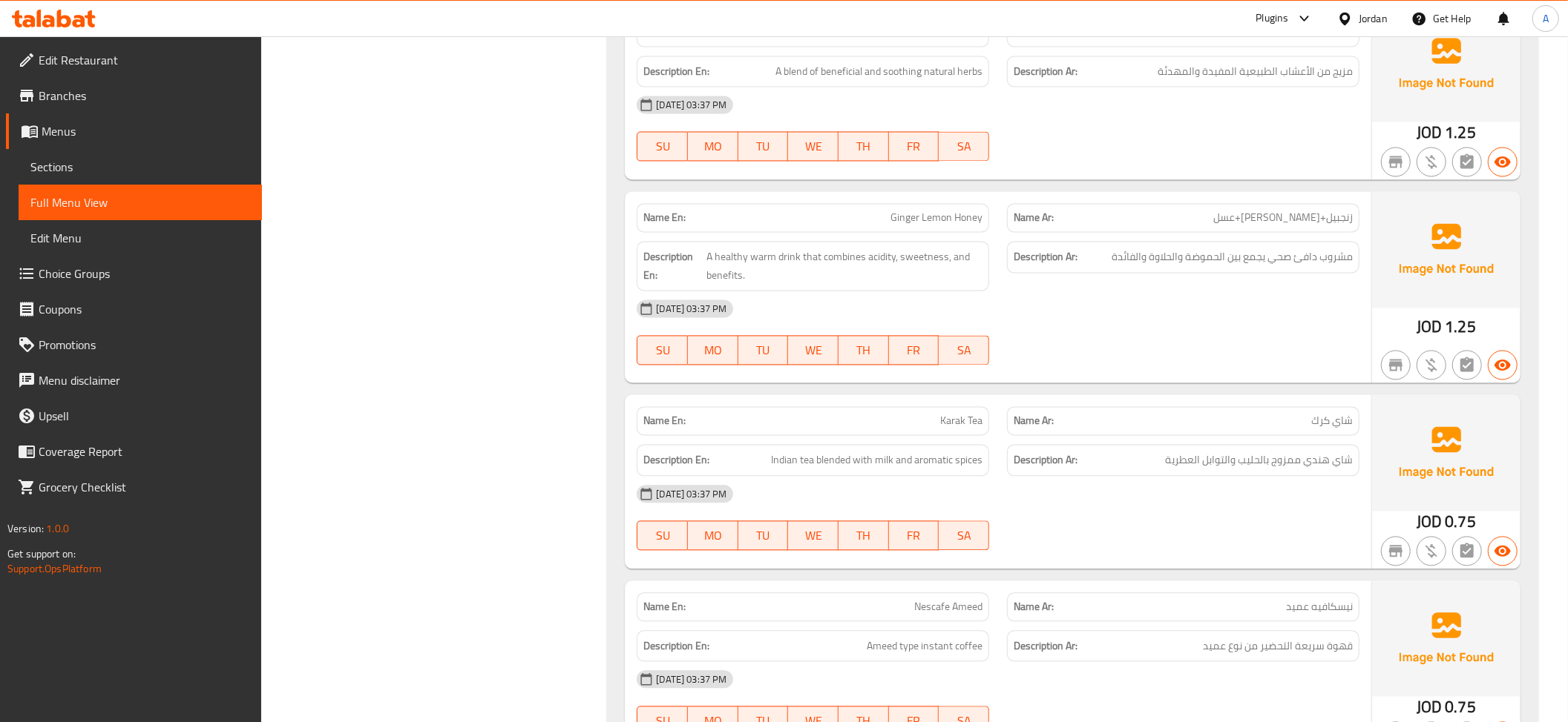
scroll to position [2481, 0]
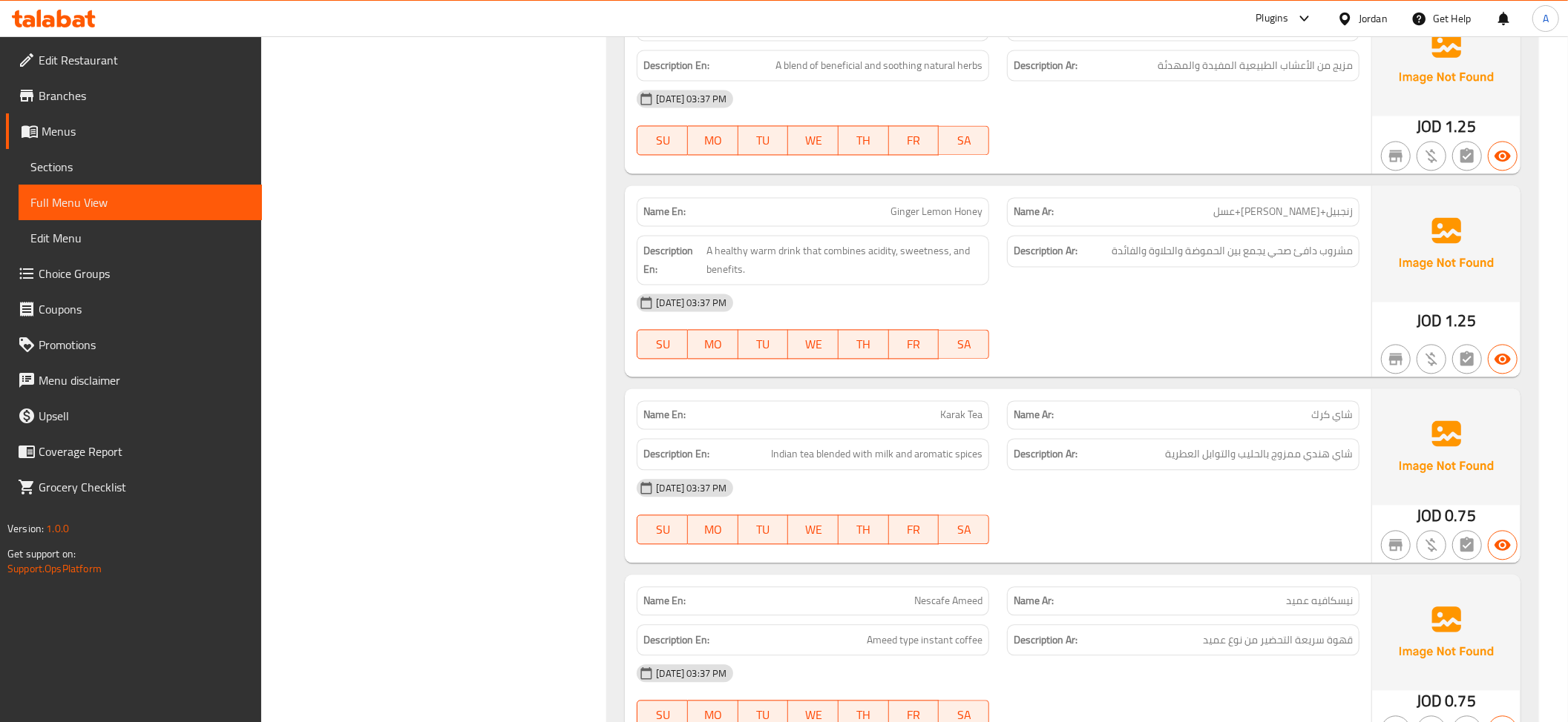
click at [927, 203] on div "Name En: Ginger Lemon Honey" at bounding box center [813, 211] width 352 height 29
click at [1012, 262] on div "Description Ar: مشروب دافئ صحي يجمع بين الحموضة والحلاوة والفائدة" at bounding box center [1183, 251] width 352 height 32
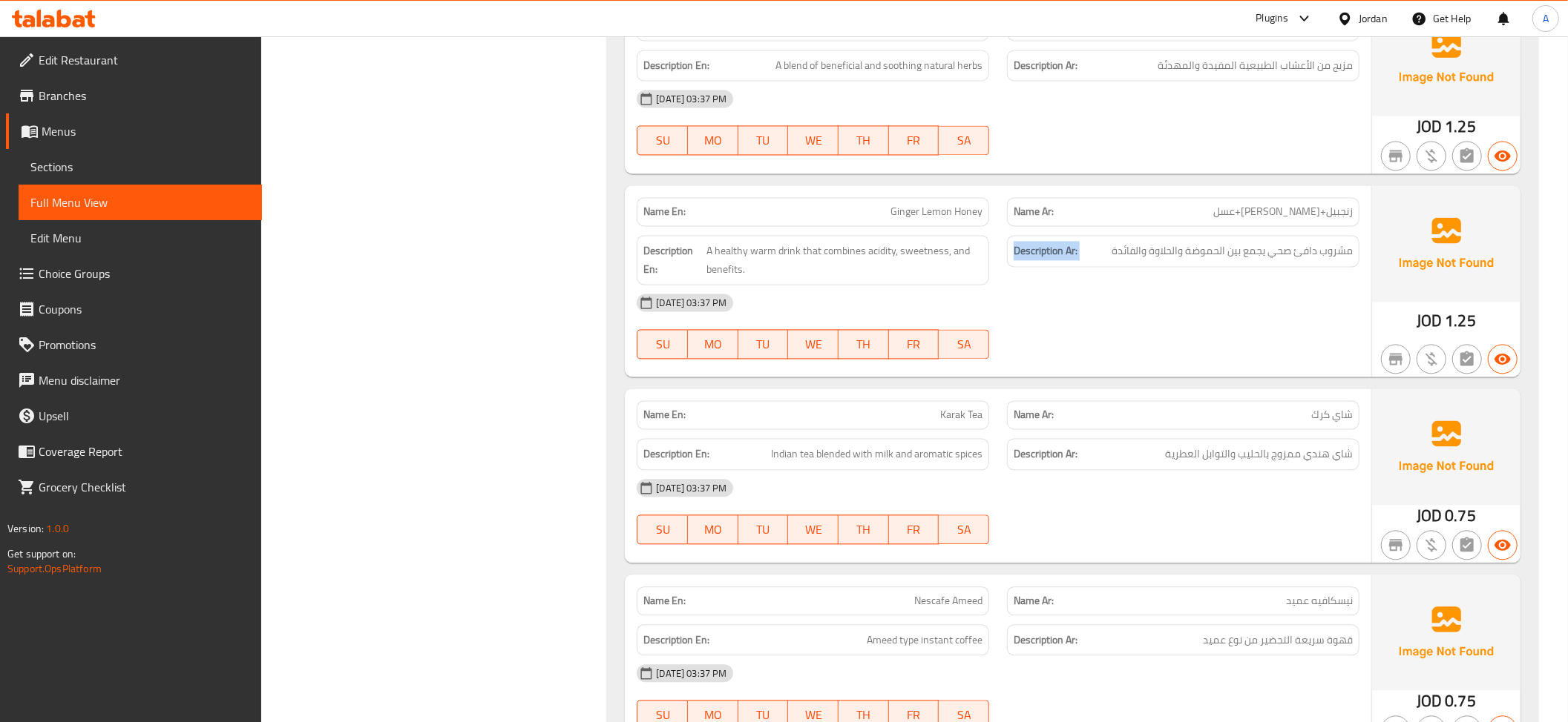
click at [1012, 262] on div "Description Ar: مشروب دافئ صحي يجمع بين الحموضة والحلاوة والفائدة" at bounding box center [1183, 251] width 352 height 32
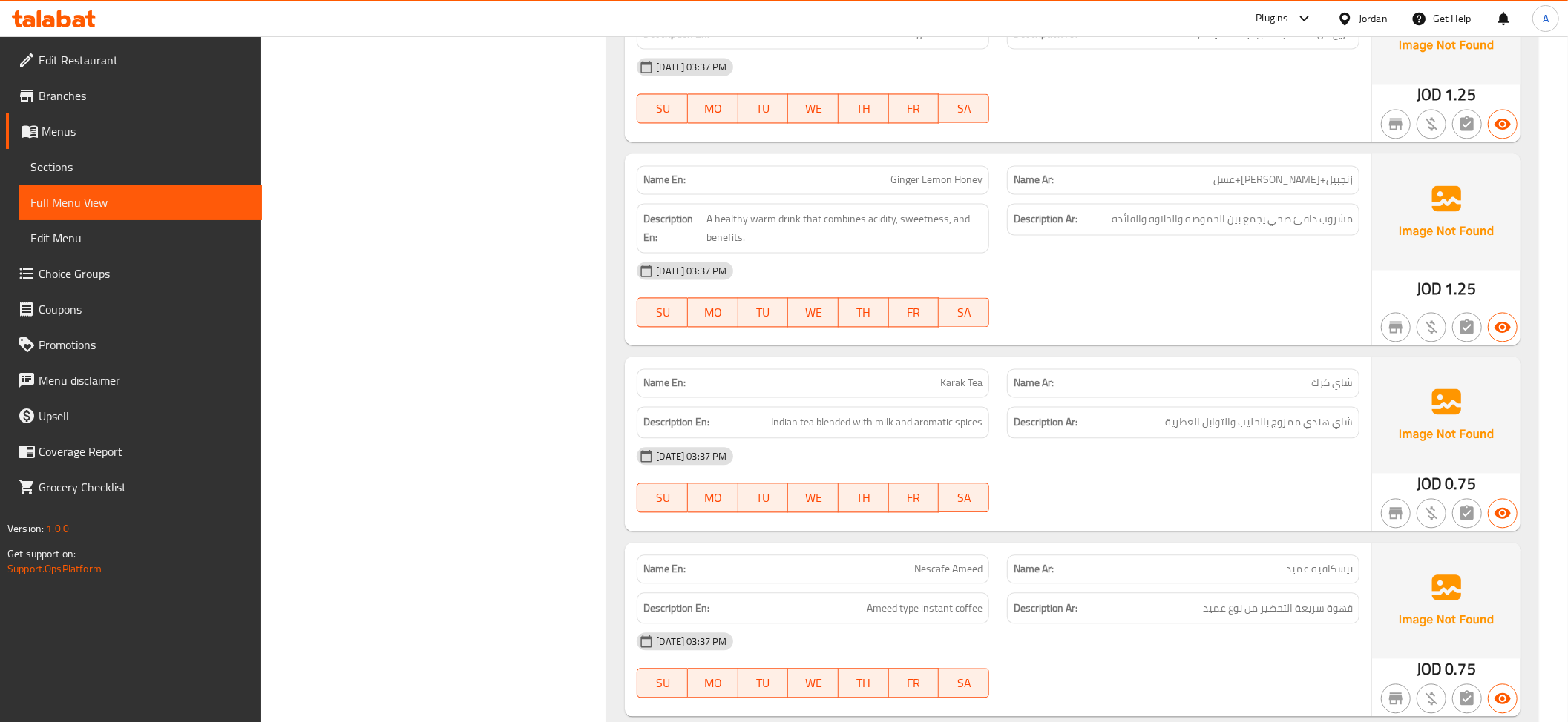
scroll to position [2690, 0]
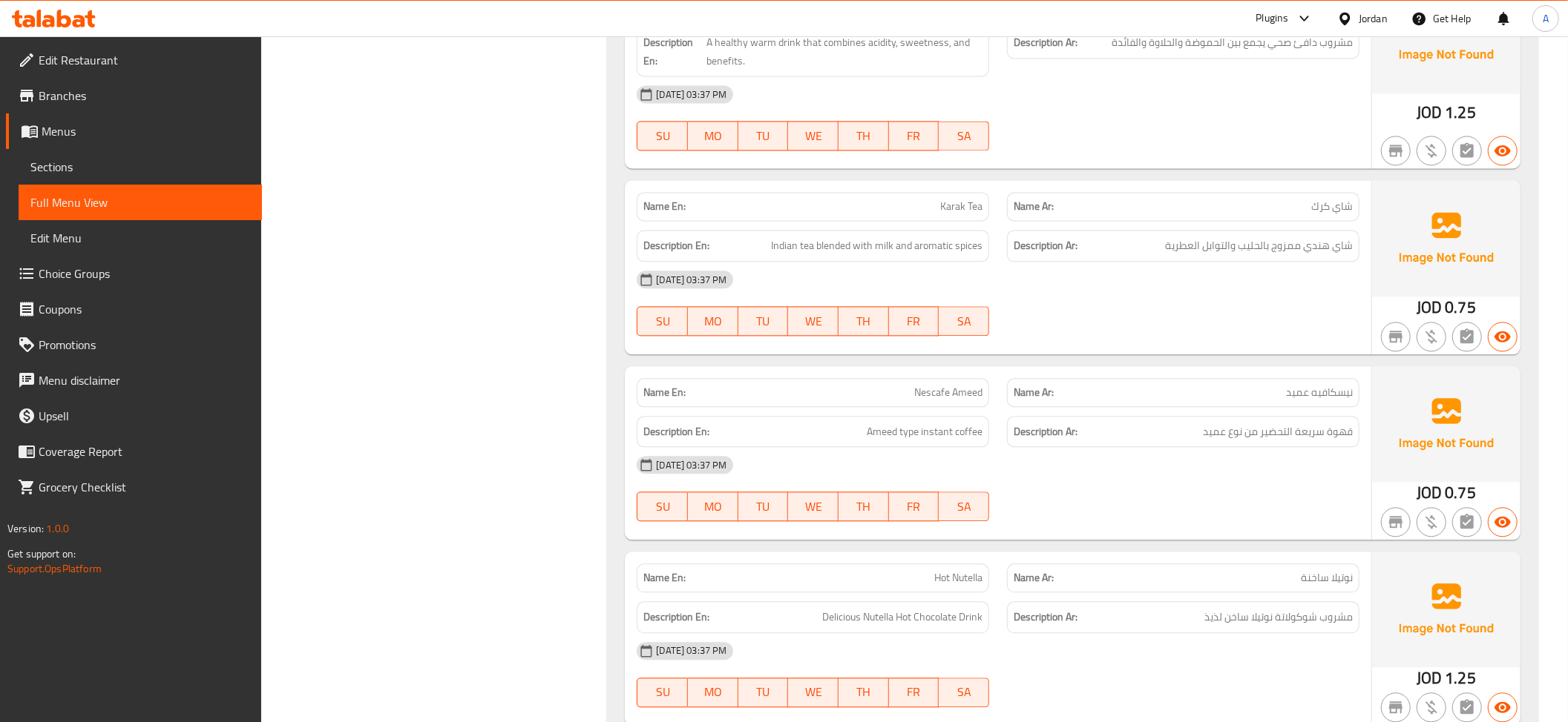
click at [972, 384] on div "Name En: Nescafe Ameed" at bounding box center [813, 392] width 352 height 29
click at [1194, 393] on p "Name Ar: نيسكافيه عميد" at bounding box center [1183, 393] width 339 height 16
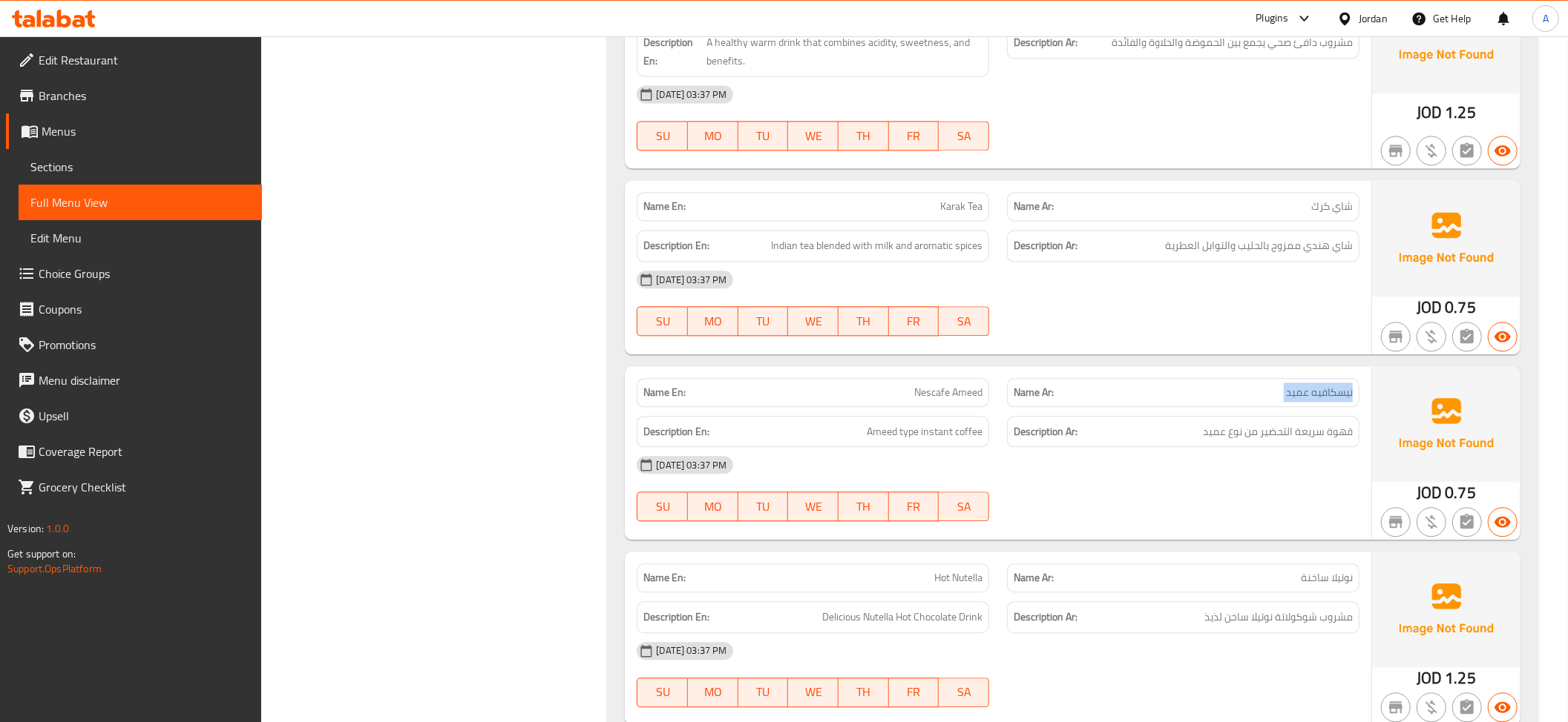
click at [1194, 393] on p "Name Ar: نيسكافيه عميد" at bounding box center [1183, 393] width 339 height 16
click at [972, 396] on span "Nescafe Ameed" at bounding box center [948, 393] width 69 height 16
copy span "Ameed"
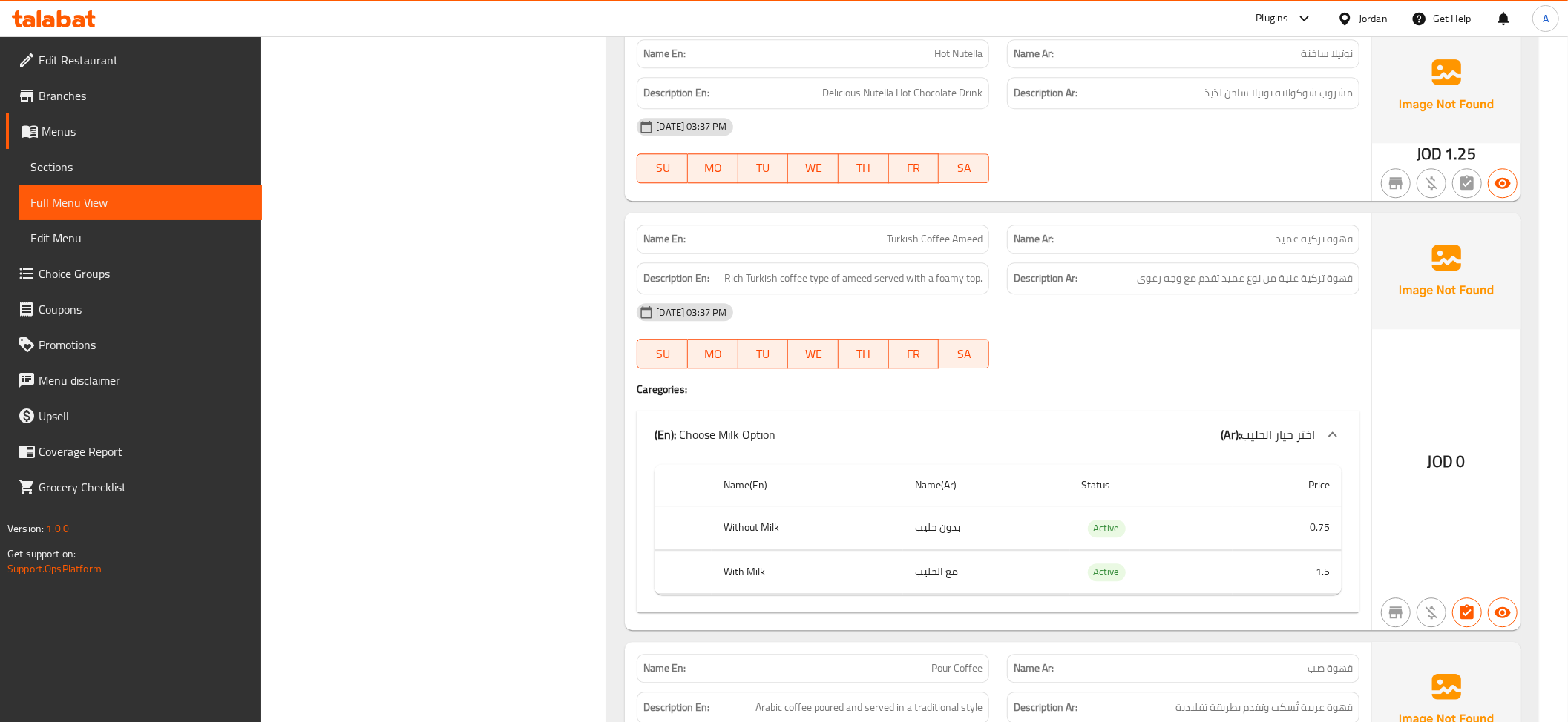
scroll to position [3089, 0]
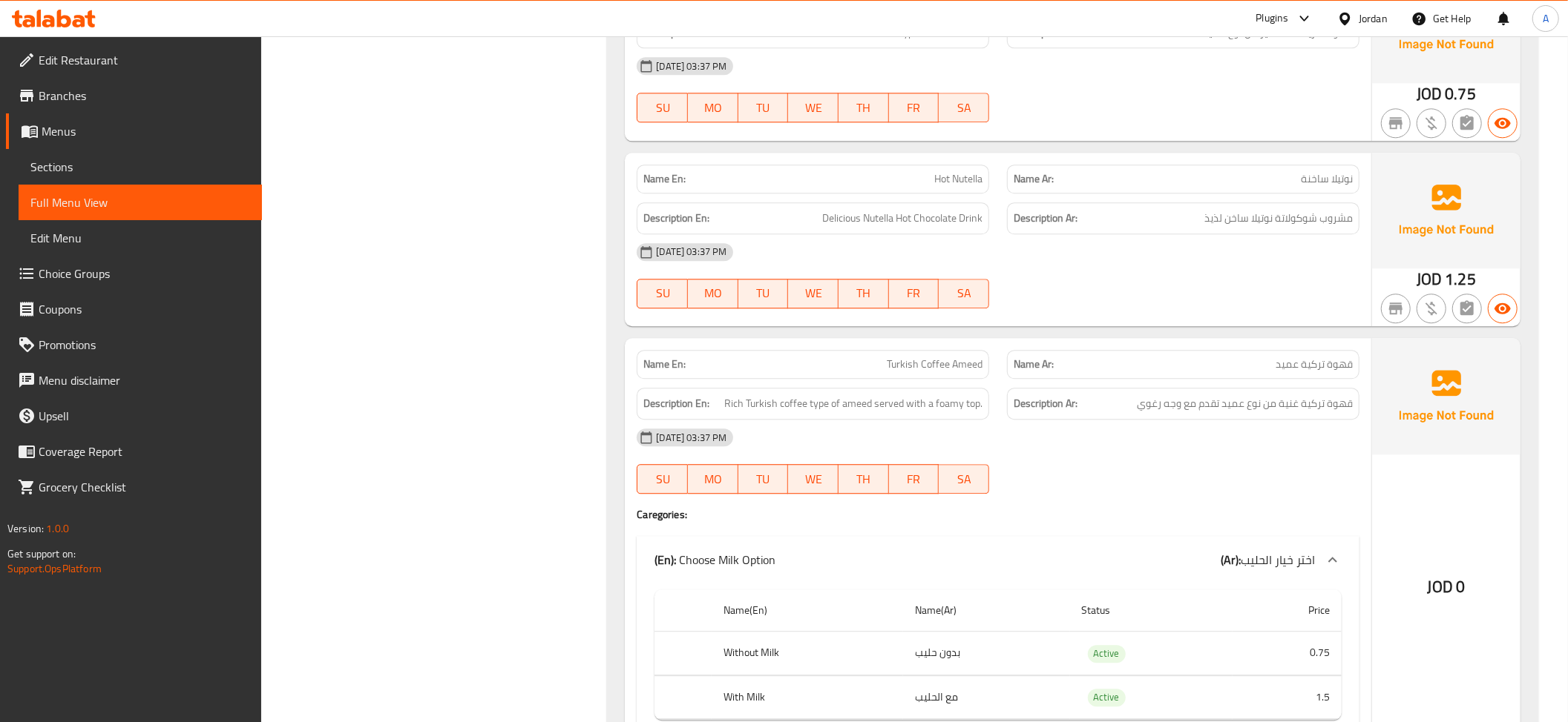
click at [892, 228] on span "Delicious Nutella Hot Chocolate Drink" at bounding box center [901, 218] width 160 height 19
click at [933, 389] on div "Description En: Rich Turkish coffee type of ameed served with a foamy top." at bounding box center [813, 404] width 370 height 50
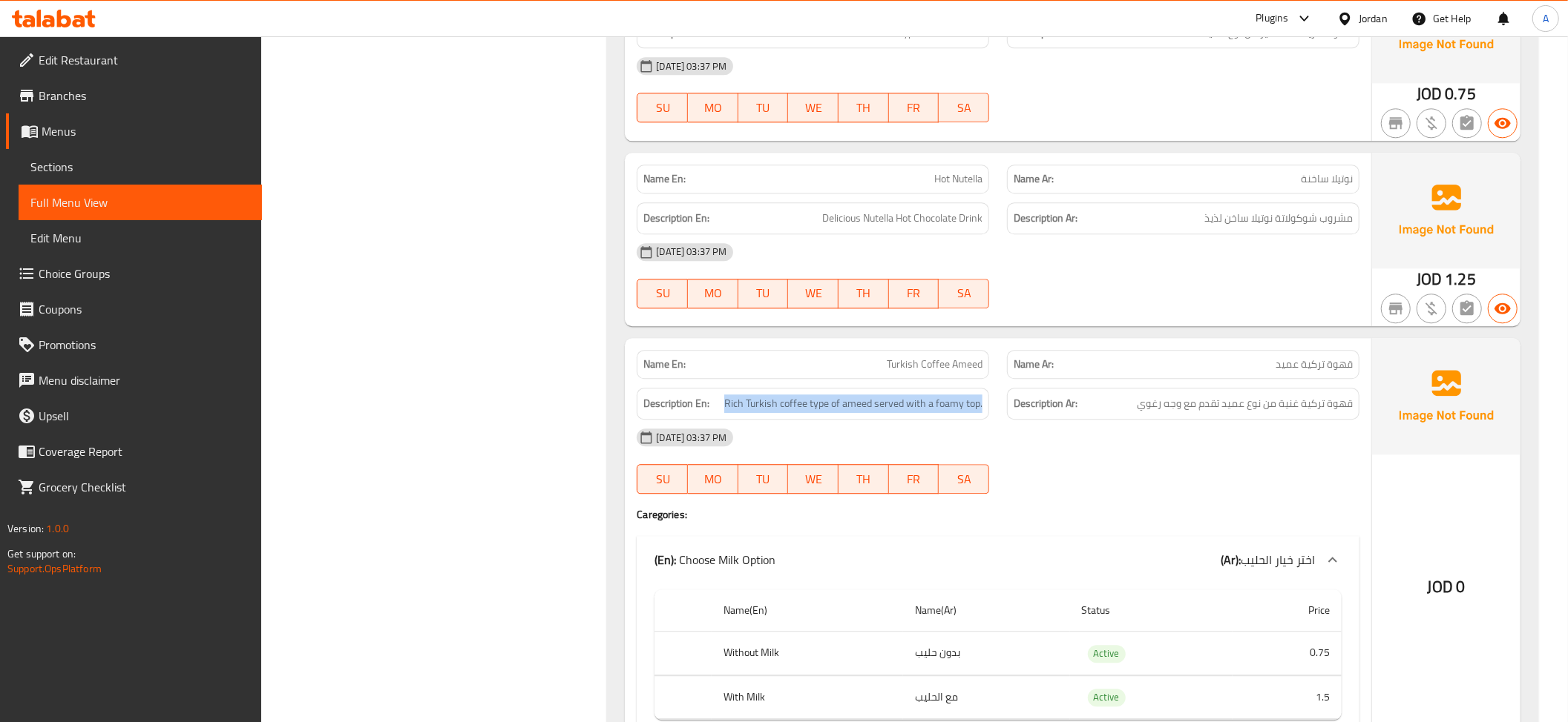
click at [933, 389] on div "Description En: Rich Turkish coffee type of ameed served with a foamy top." at bounding box center [813, 404] width 370 height 50
click at [935, 372] on span "Turkish Coffee Ameed" at bounding box center [934, 365] width 96 height 16
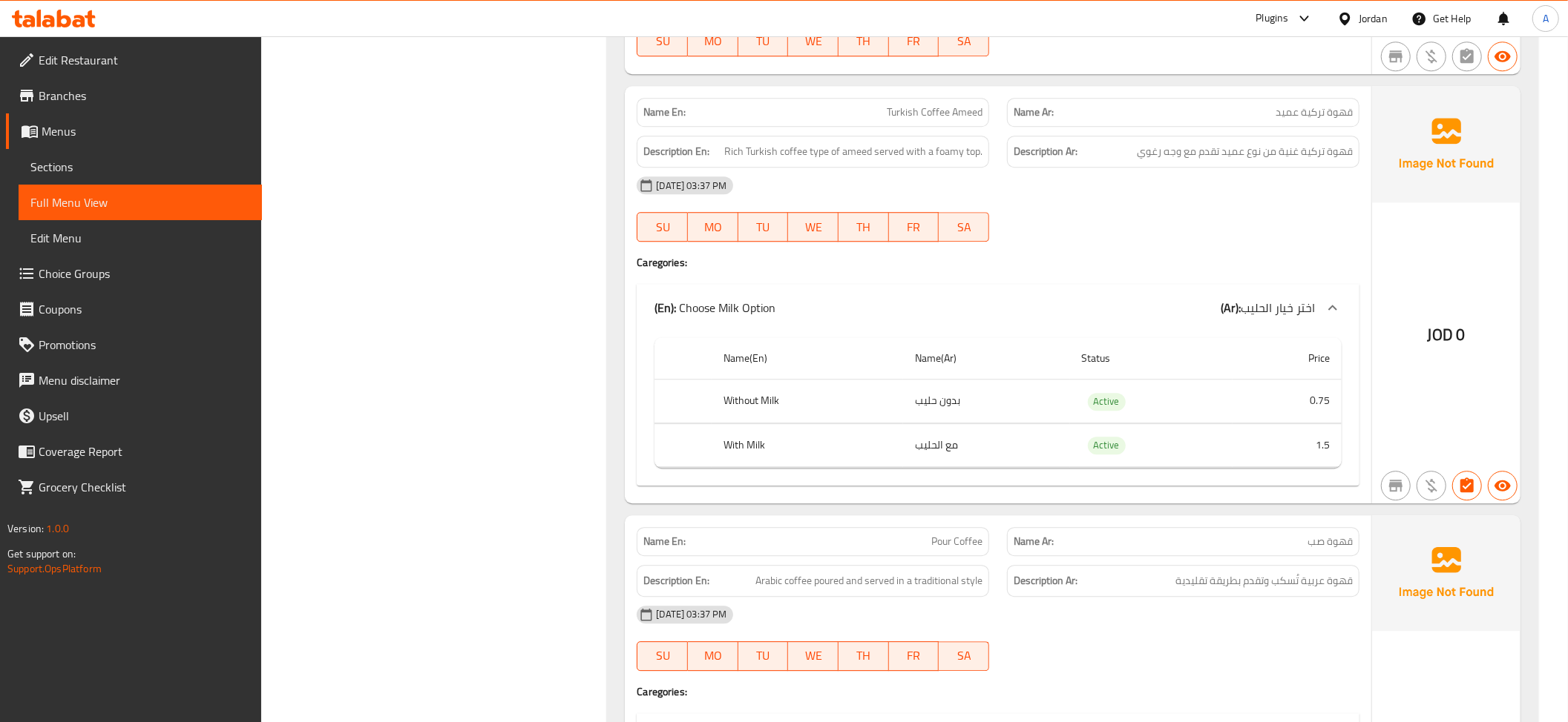
click at [963, 149] on div "Description En: Rich Turkish coffee type of ameed served with a foamy top." at bounding box center [813, 151] width 352 height 32
click at [887, 416] on th "Without Milk" at bounding box center [807, 402] width 191 height 44
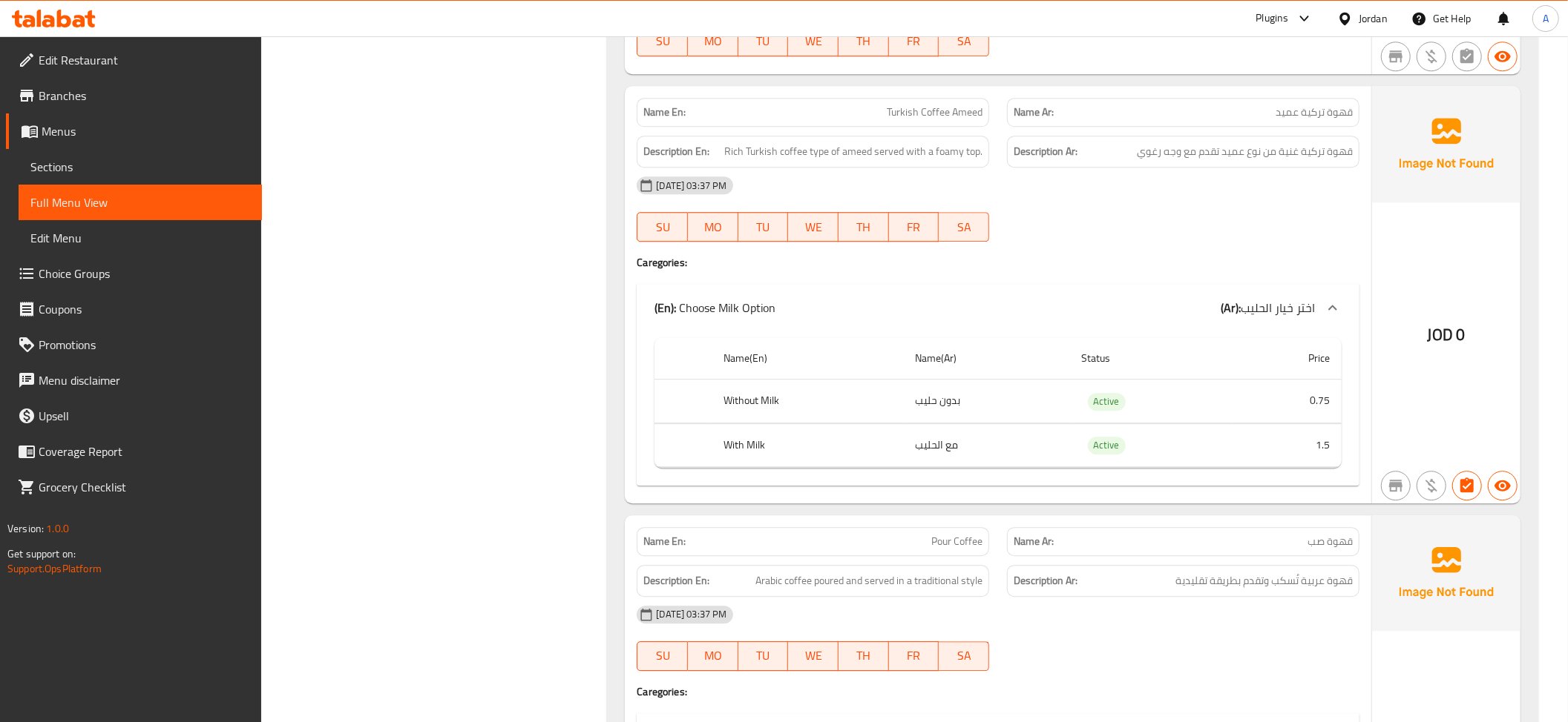
click at [887, 416] on th "Without Milk" at bounding box center [807, 402] width 191 height 44
click at [998, 467] on td "مع الحليب" at bounding box center [986, 446] width 166 height 44
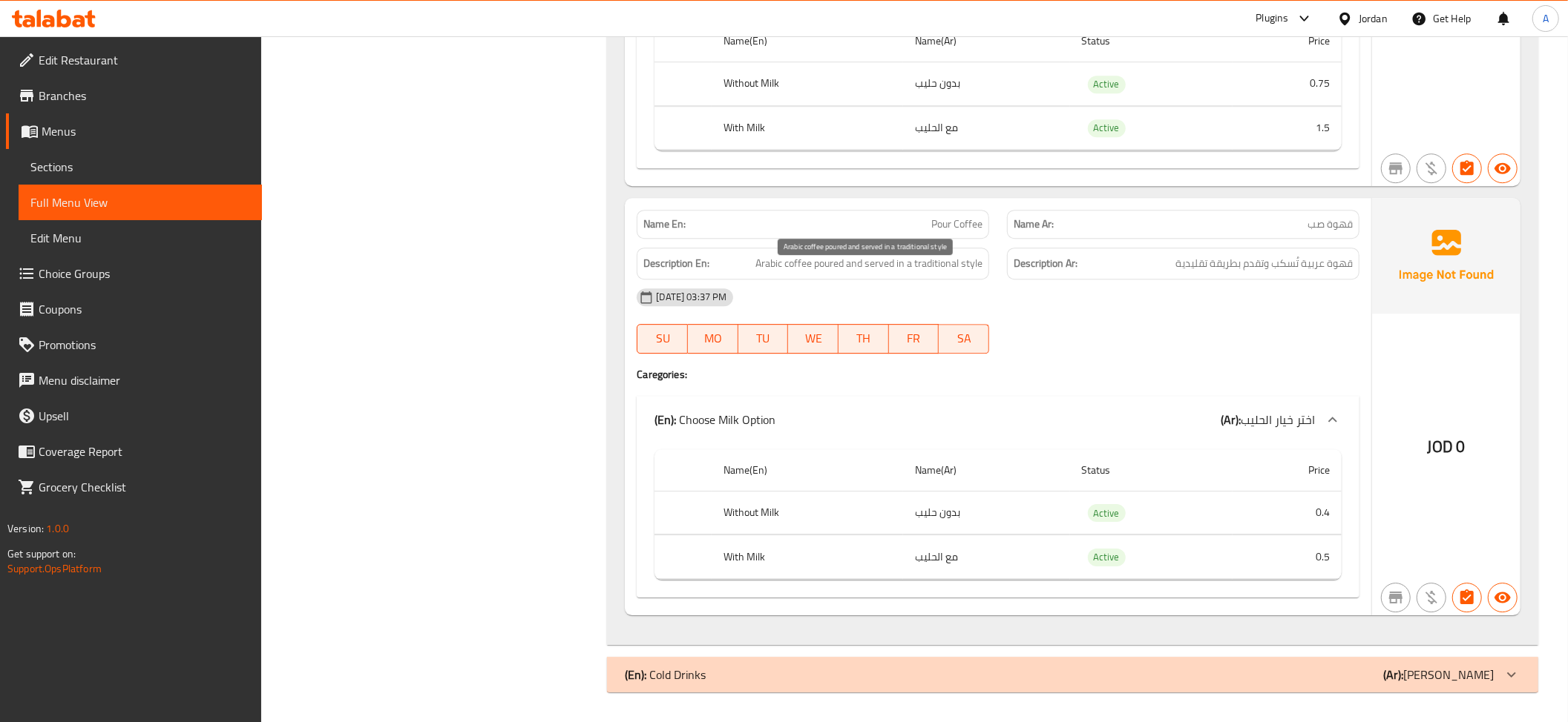
click at [887, 265] on span "Arabic coffee poured and served in a traditional style" at bounding box center [869, 264] width 227 height 19
click at [912, 255] on span "Arabic coffee poured and served in a traditional style" at bounding box center [869, 264] width 227 height 19
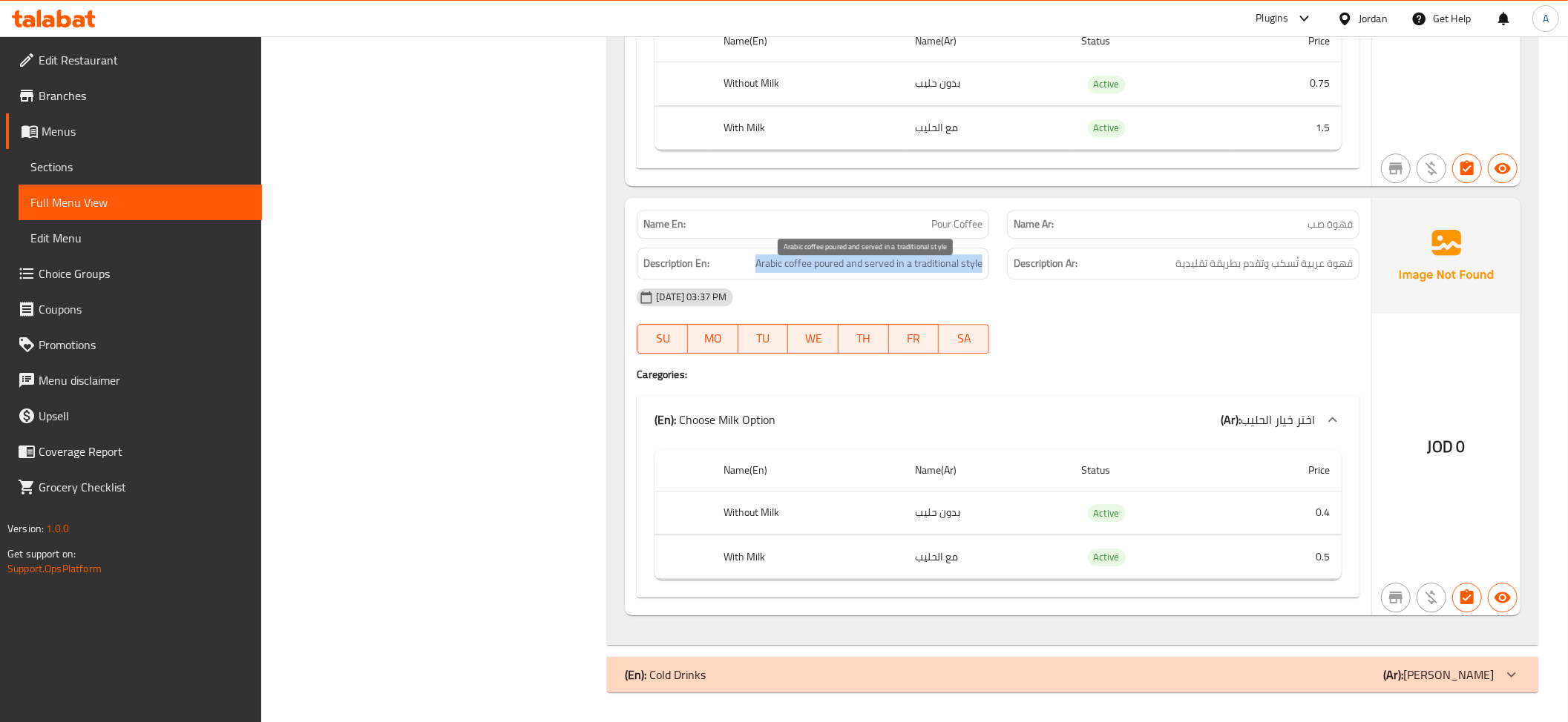
click at [912, 255] on span "Arabic coffee poured and served in a traditional style" at bounding box center [869, 264] width 227 height 19
click at [1027, 519] on td "بدون حليب" at bounding box center [986, 513] width 166 height 44
click at [1014, 564] on td "مع الحليب" at bounding box center [986, 558] width 166 height 44
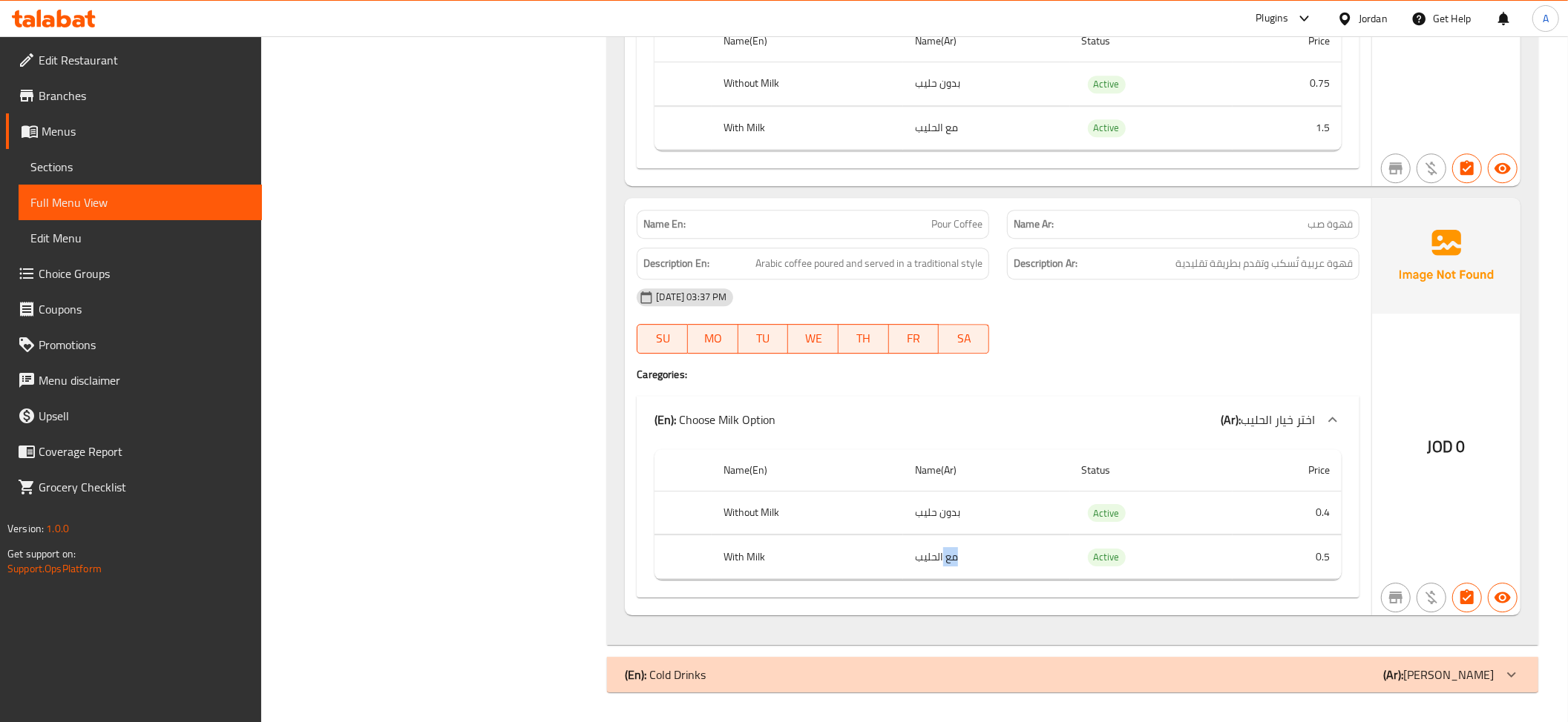
click at [1014, 564] on td "مع الحليب" at bounding box center [986, 558] width 166 height 44
click at [873, 562] on th "With Milk" at bounding box center [807, 558] width 191 height 44
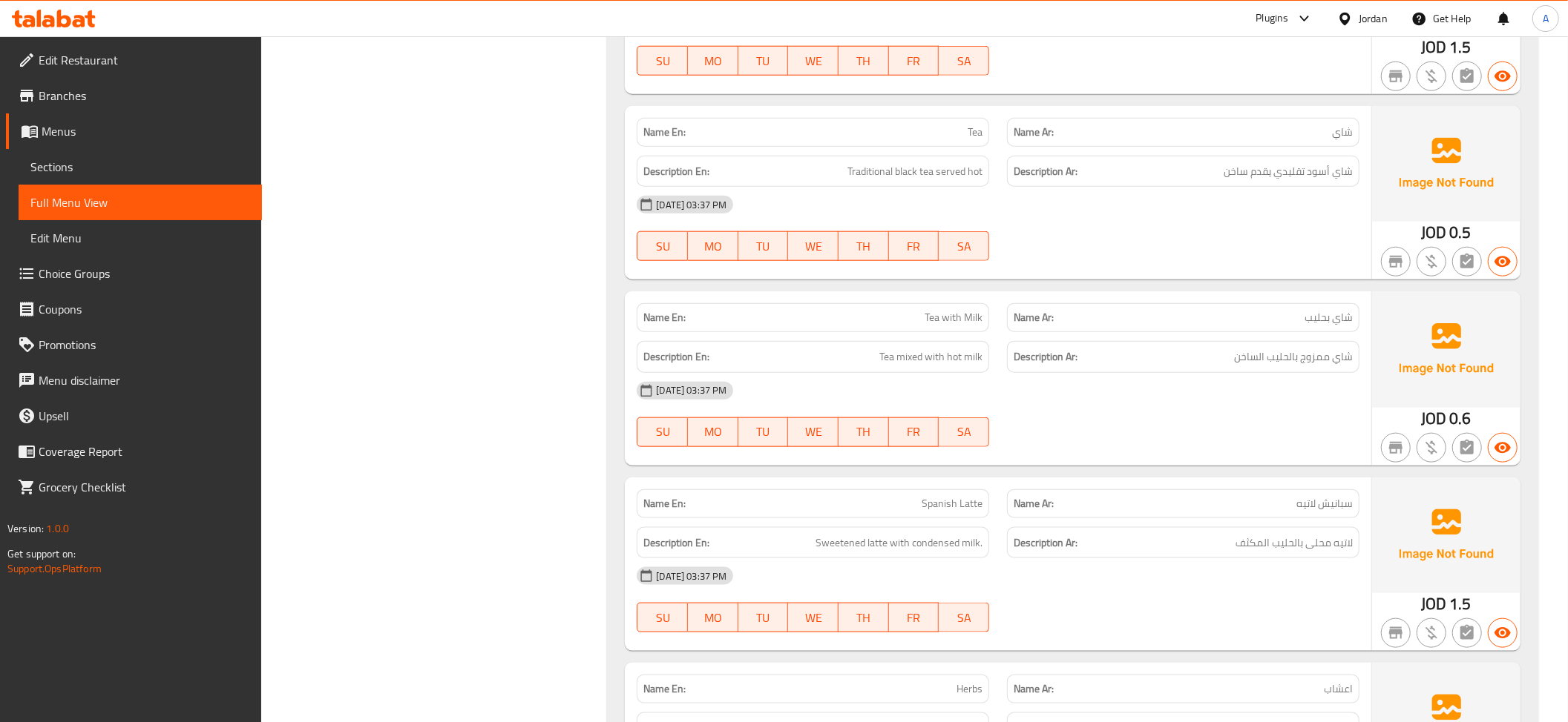
scroll to position [2953, 0]
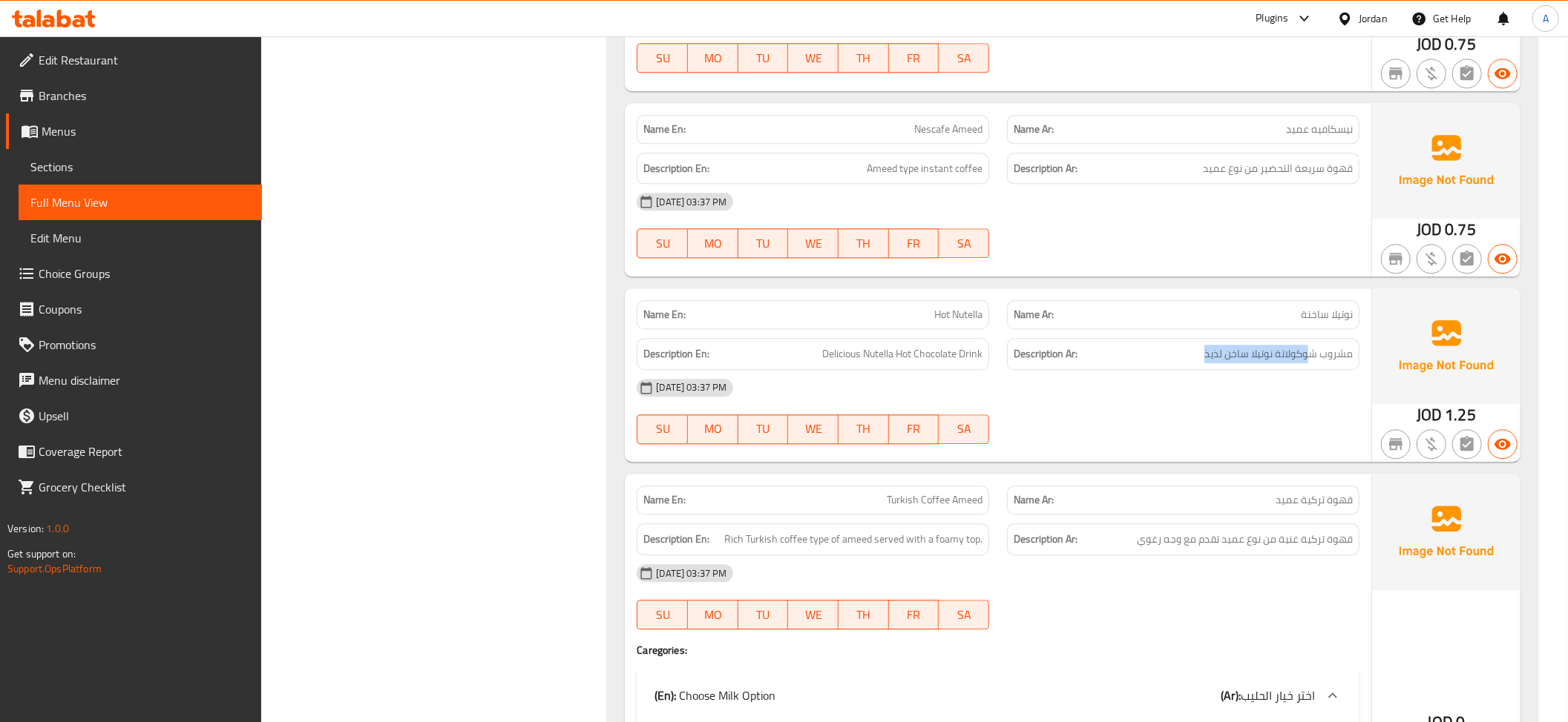
drag, startPoint x: 1312, startPoint y: 362, endPoint x: 1169, endPoint y: 362, distance: 143.0
click at [1172, 362] on h6 "Description Ar: مشروب شوكولاتة نوتيلا ساخن لذيذ" at bounding box center [1183, 354] width 339 height 19
click at [1117, 363] on h6 "Description Ar: مشروب شوكولاتة نوتيلا ساخن لذيذ" at bounding box center [1183, 354] width 339 height 19
click at [977, 352] on span "Delicious Nutella Hot Chocolate Drink" at bounding box center [901, 354] width 160 height 19
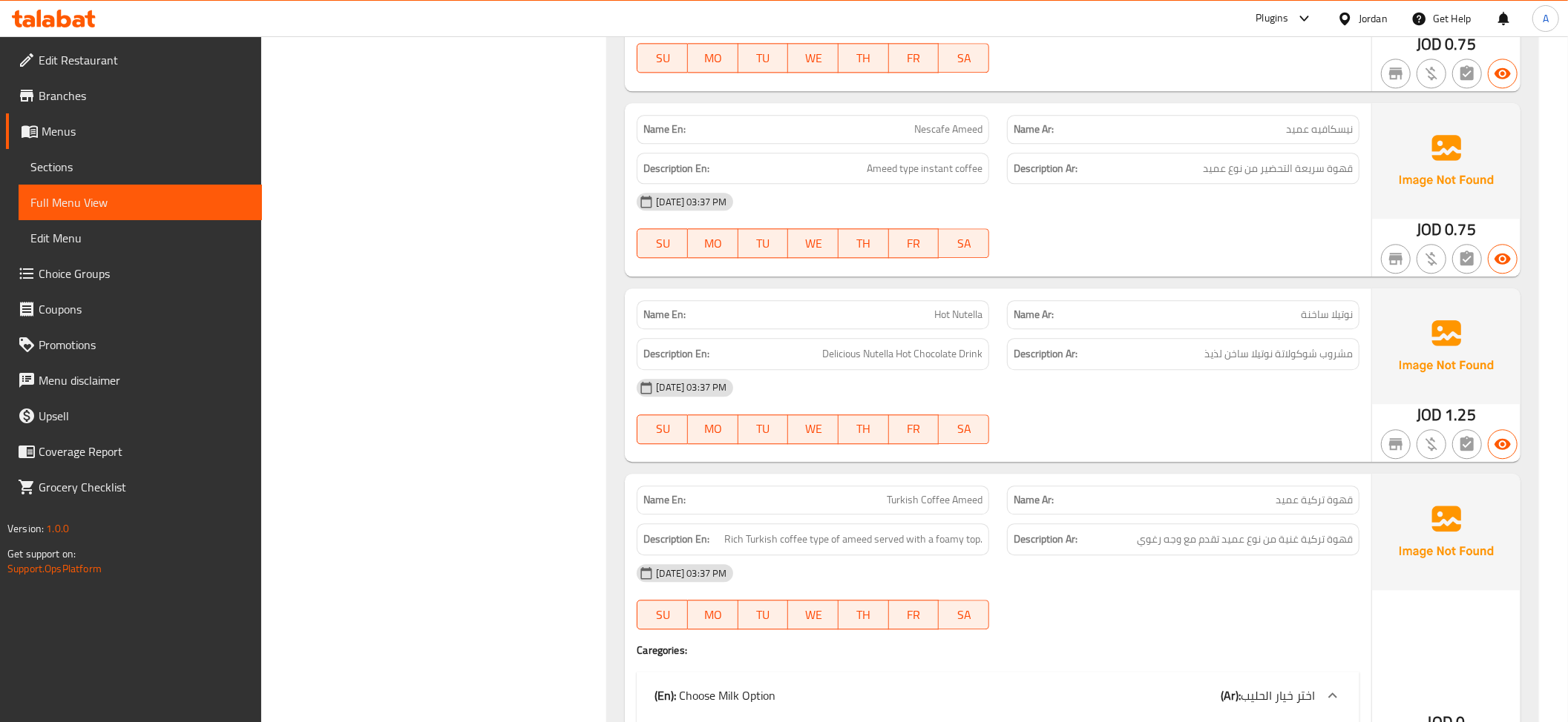
click at [956, 305] on div "Name En: Hot Nutella" at bounding box center [813, 314] width 370 height 47
click at [908, 363] on span "Delicious Nutella Hot Chocolate Drink" at bounding box center [901, 354] width 160 height 19
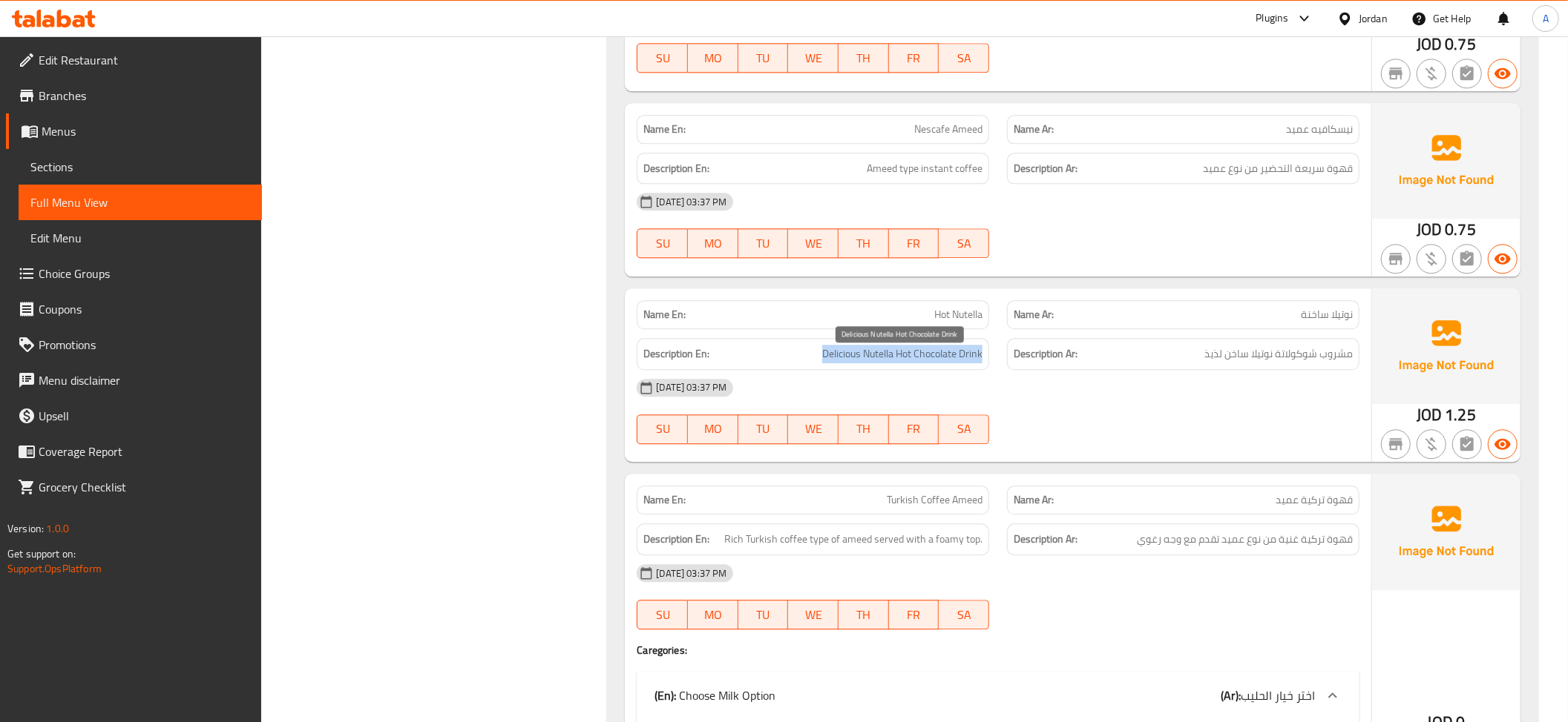
click at [908, 363] on span "Delicious Nutella Hot Chocolate Drink" at bounding box center [901, 354] width 160 height 19
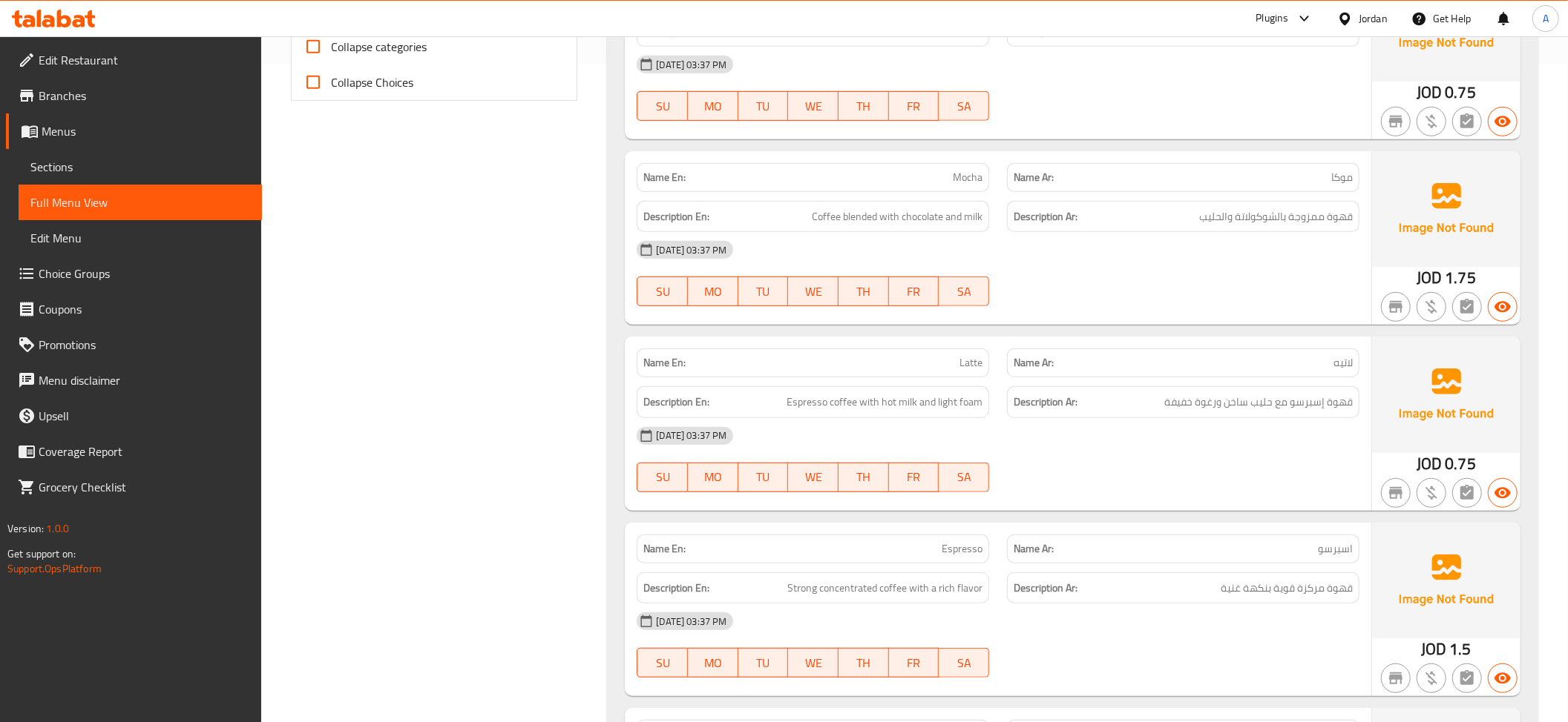
scroll to position [0, 0]
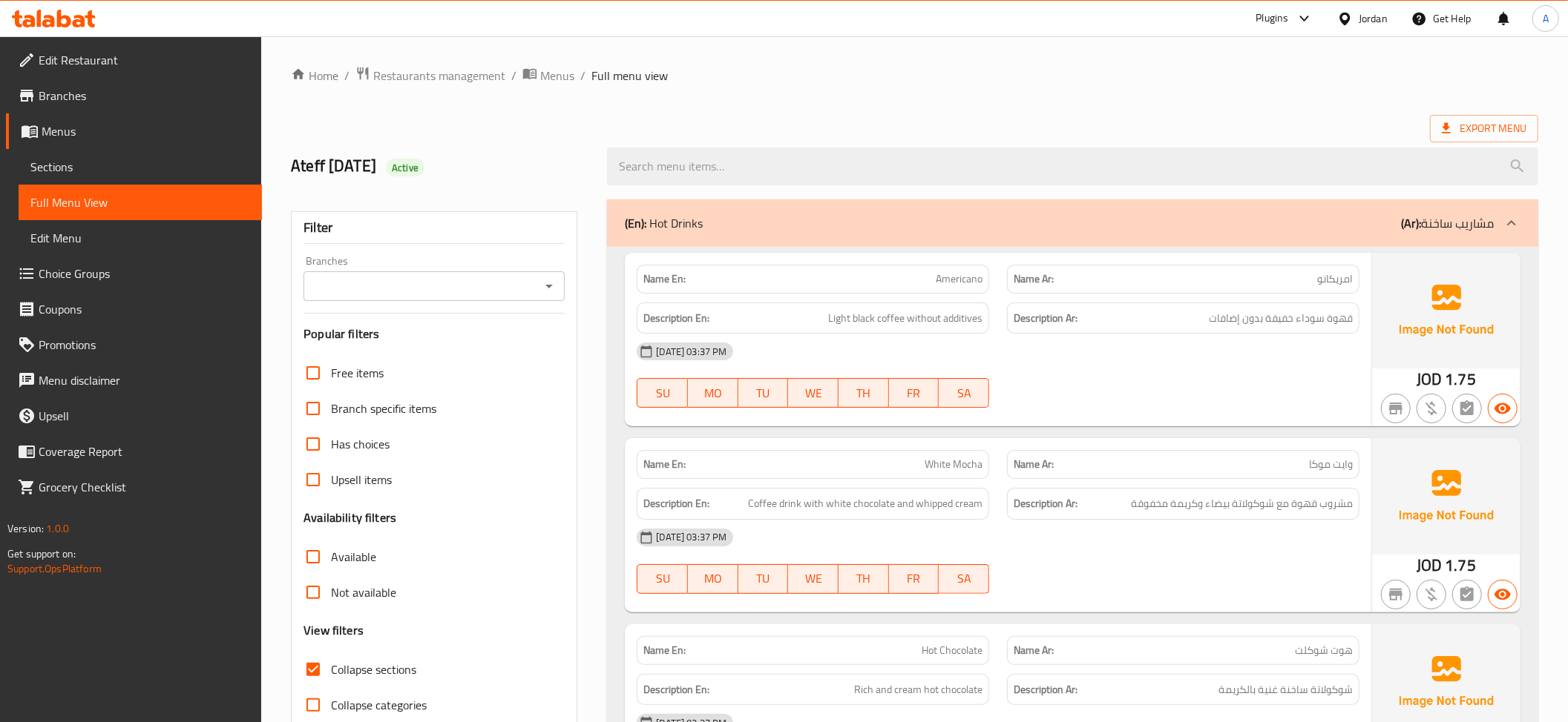
click at [1472, 229] on p "(Ar): مشاريب ساخنة" at bounding box center [1447, 224] width 93 height 18
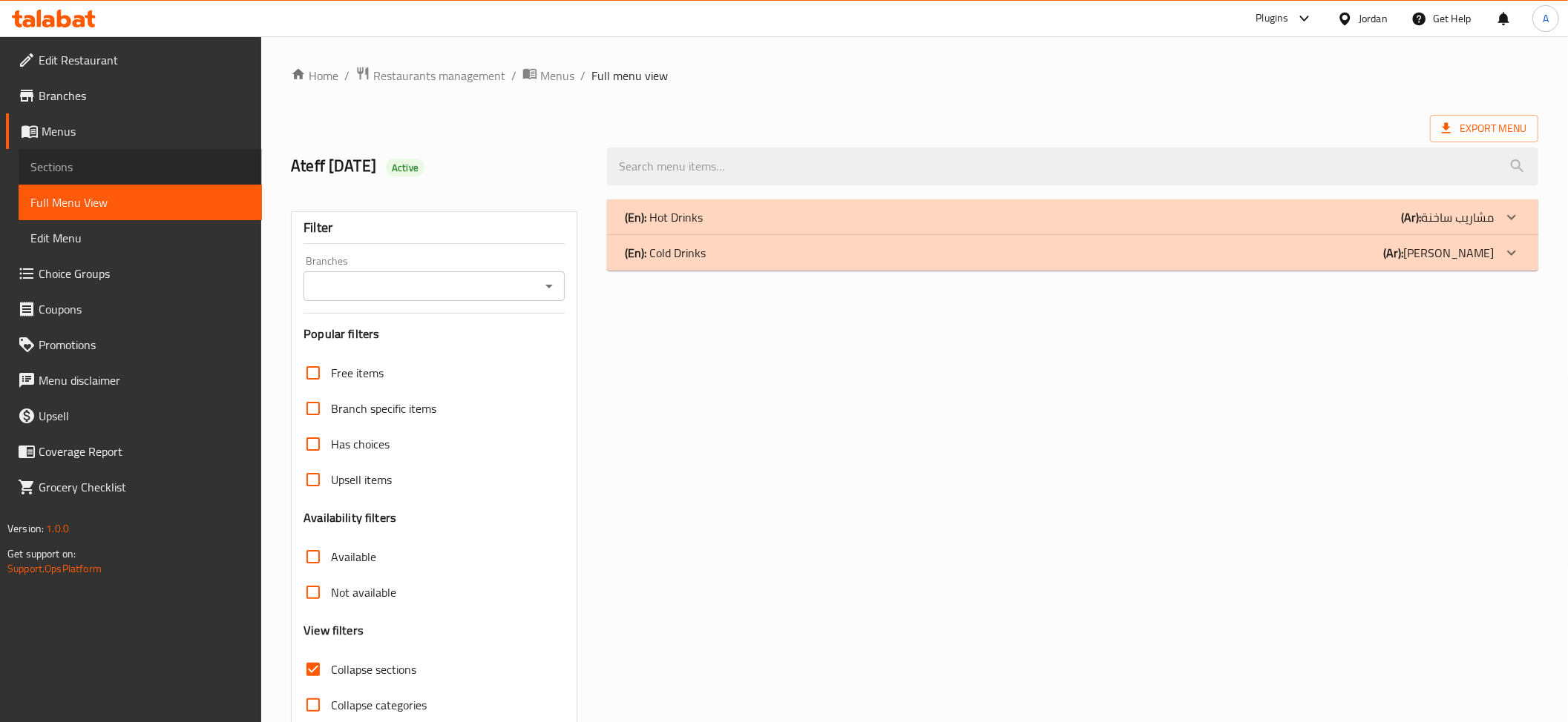
click at [131, 166] on span "Sections" at bounding box center [140, 167] width 220 height 18
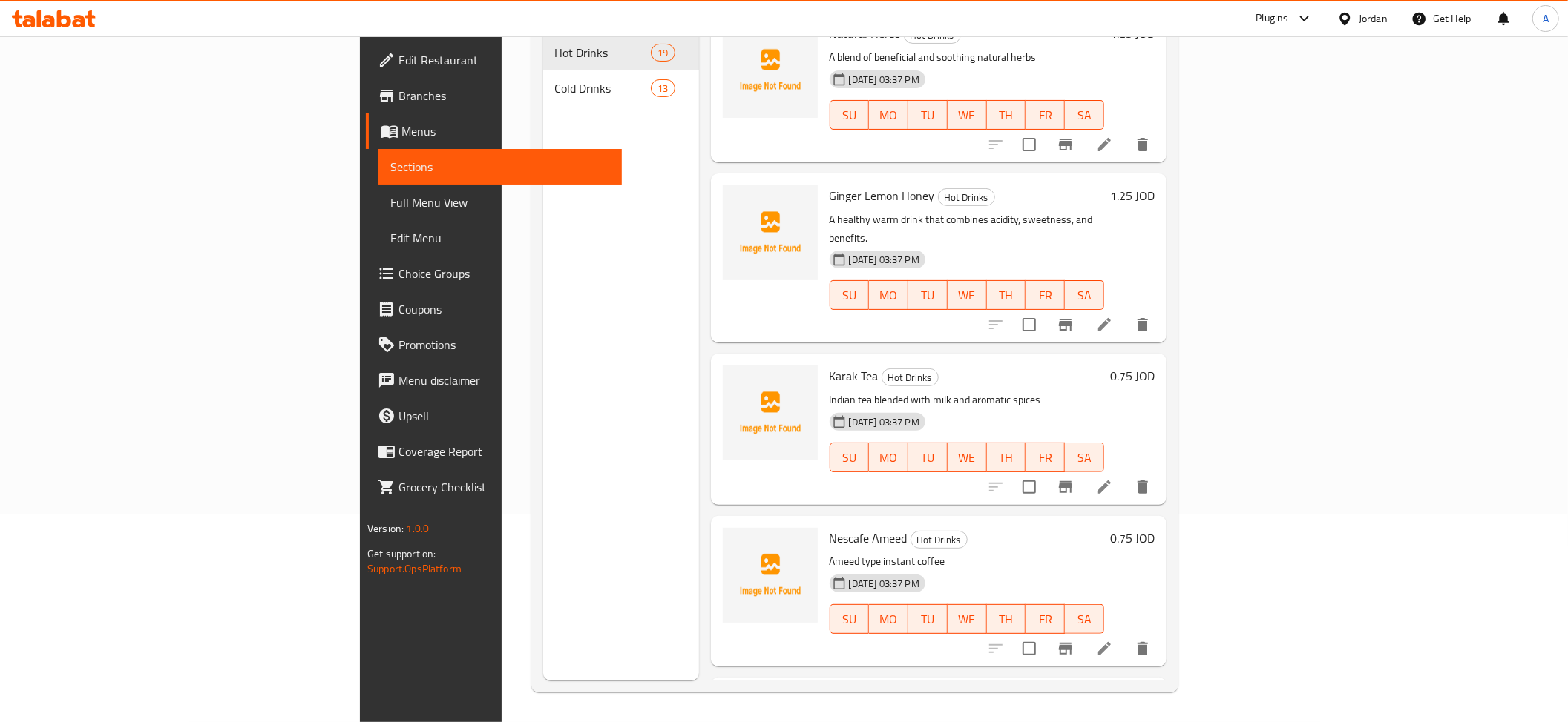
scroll to position [2392, 0]
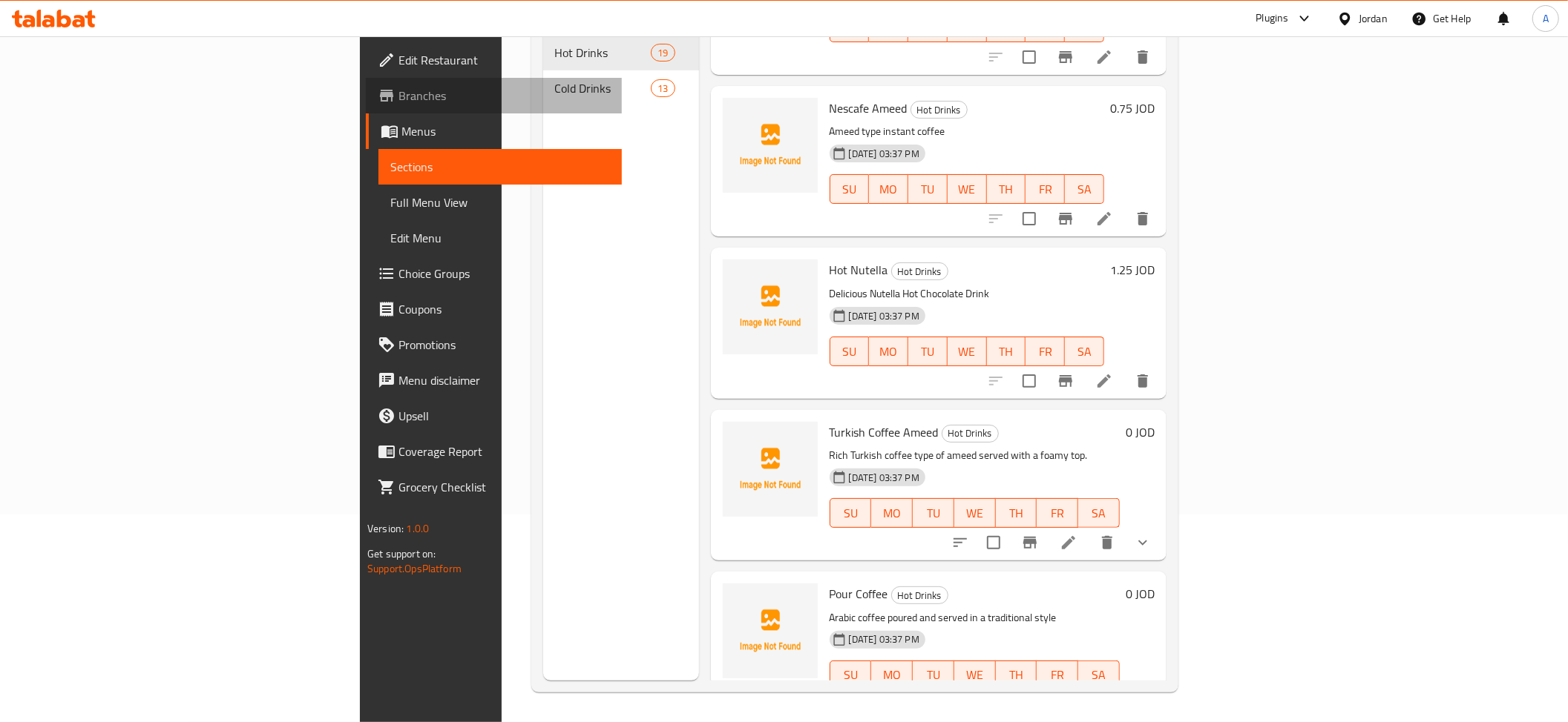
click at [399, 90] on span "Branches" at bounding box center [504, 95] width 212 height 18
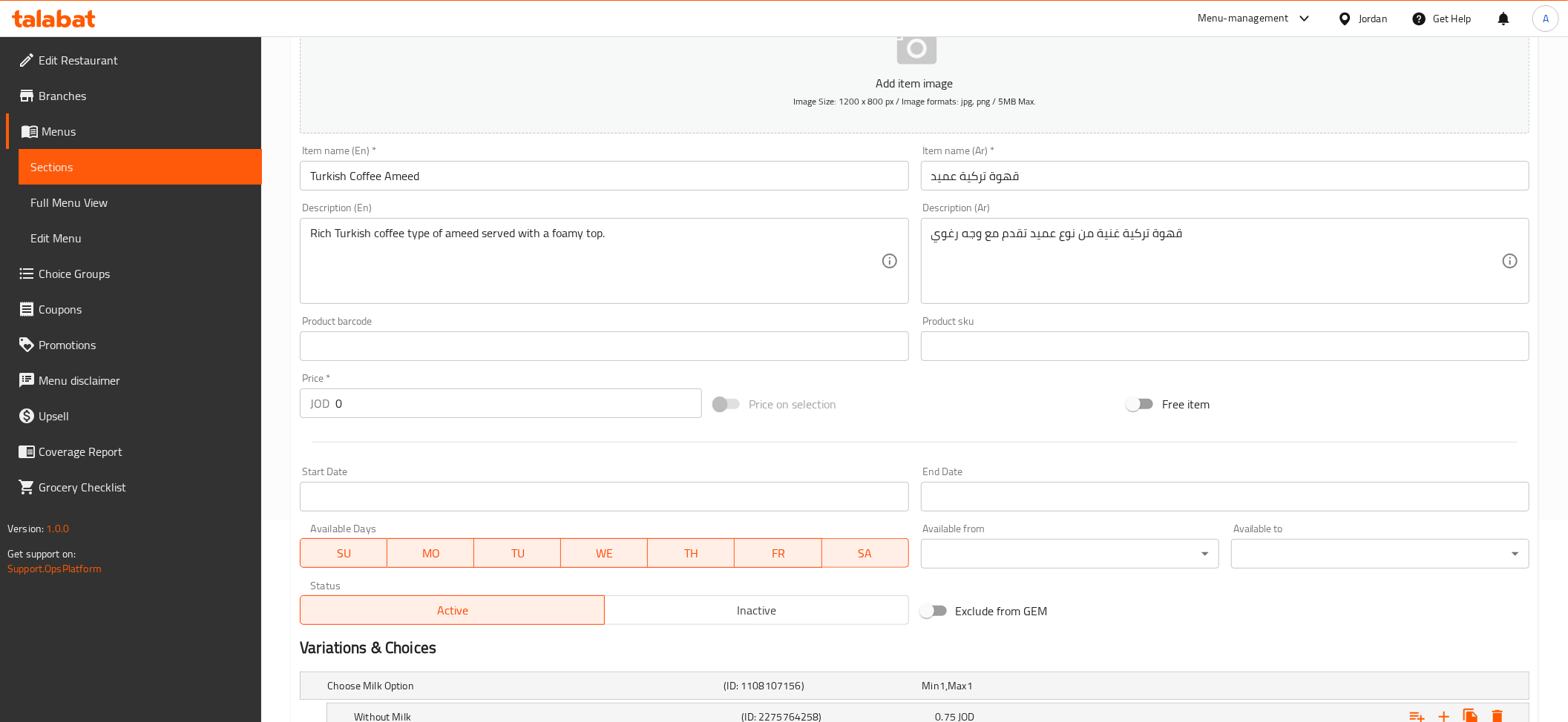
scroll to position [360, 0]
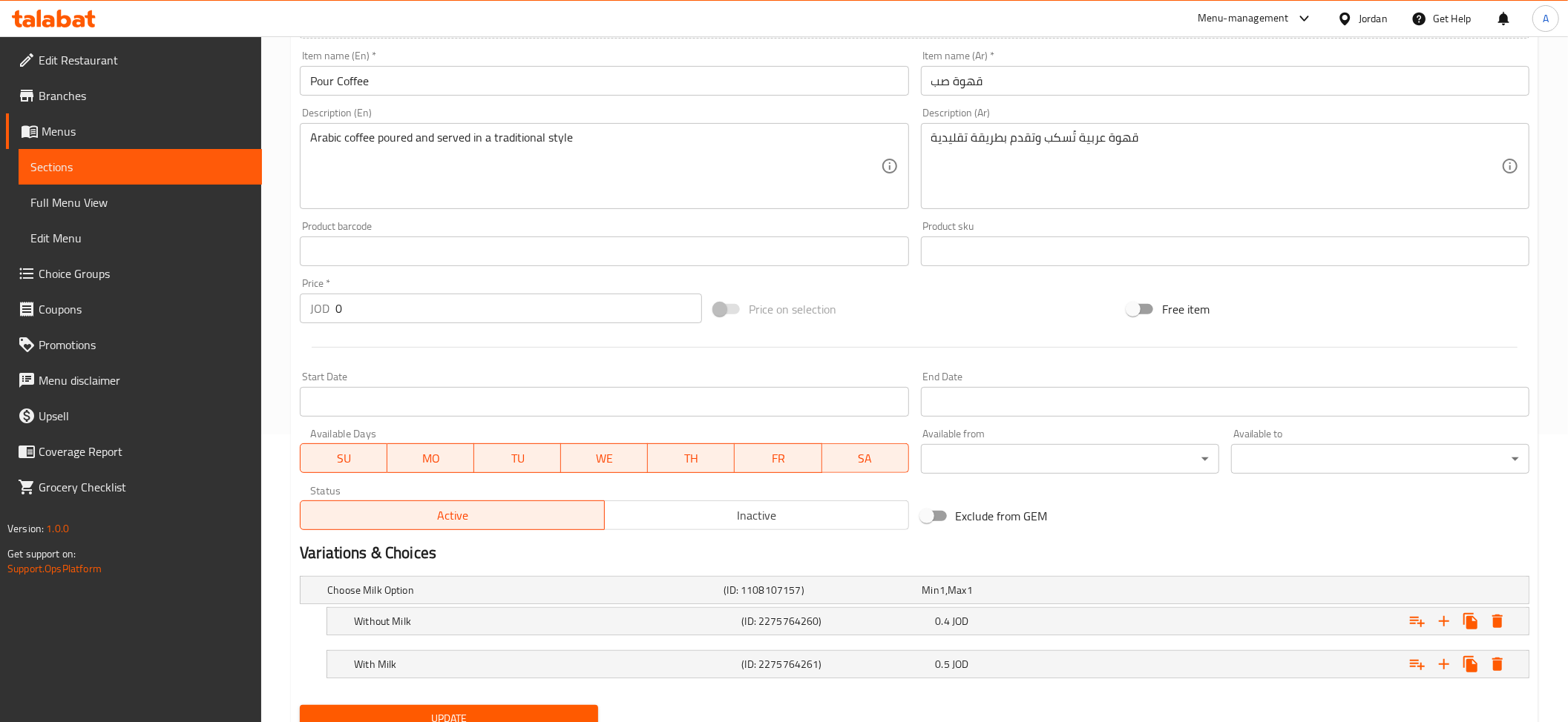
scroll to position [351, 0]
